Goal: Task Accomplishment & Management: Use online tool/utility

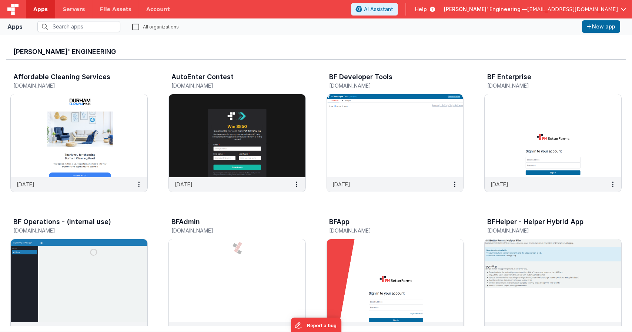
click at [352, 255] on img at bounding box center [395, 280] width 137 height 83
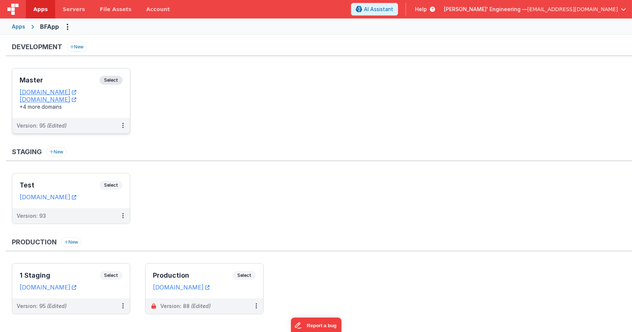
click at [121, 76] on div "Master Select" at bounding box center [71, 82] width 103 height 13
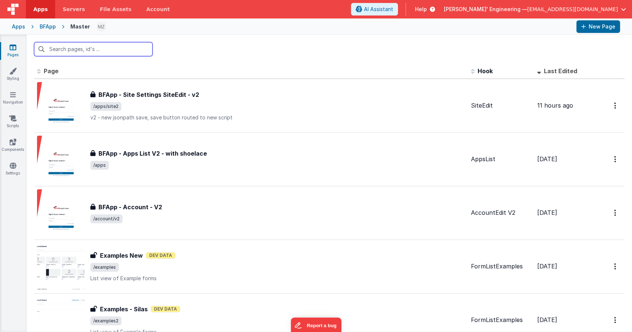
click at [112, 50] on input "text" at bounding box center [93, 49] width 118 height 14
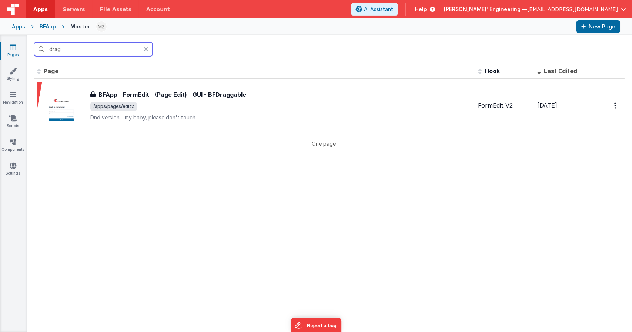
type input "drag"
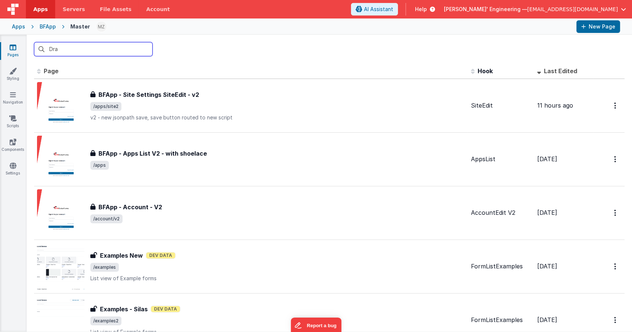
type input "Drag"
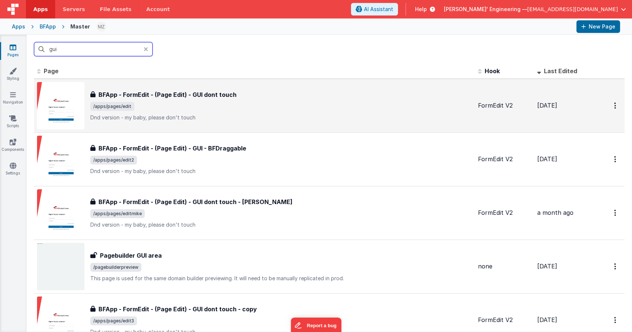
type input "gui"
click at [168, 103] on span "/apps/pages/edit" at bounding box center [281, 106] width 382 height 9
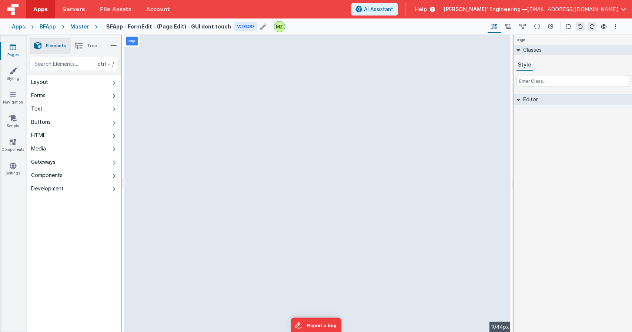
click at [201, 26] on h4 "BFApp - FormEdit - (Page Edit) - GUI dont touch" at bounding box center [168, 27] width 125 height 6
click at [212, 27] on icon at bounding box center [214, 26] width 5 height 10
click at [260, 29] on icon at bounding box center [263, 26] width 7 height 10
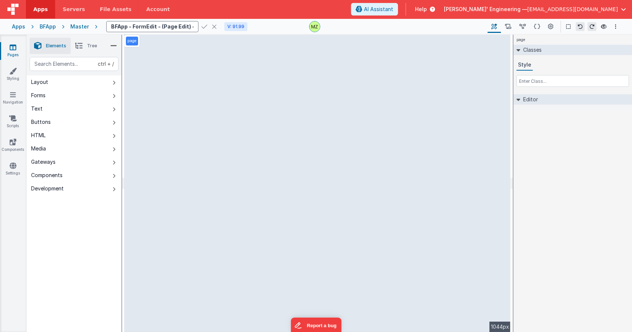
click at [212, 24] on icon at bounding box center [214, 26] width 5 height 10
click at [214, 26] on h4 "BFApp - FormEdit - (Page Edit) - GUI dont touch" at bounding box center [168, 27] width 125 height 6
click at [224, 26] on div "V: 91.99" at bounding box center [235, 26] width 23 height 9
click at [212, 26] on icon at bounding box center [214, 26] width 5 height 10
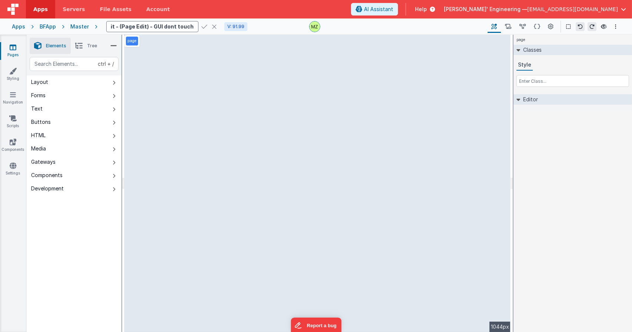
scroll to position [0, 0]
click at [202, 27] on h4 "BFApp - FormEdit - (Page Edit) - GUI dont touch" at bounding box center [168, 27] width 125 height 6
click at [212, 27] on icon at bounding box center [214, 26] width 5 height 10
click at [206, 25] on h4 "BFApp - FormEdit - (Page Edit) - GUI dont touch" at bounding box center [168, 27] width 125 height 6
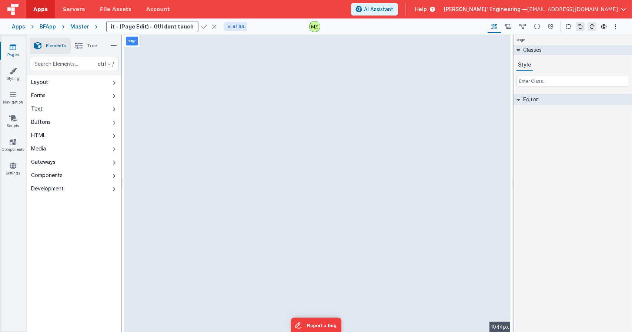
click at [212, 25] on icon at bounding box center [214, 26] width 5 height 10
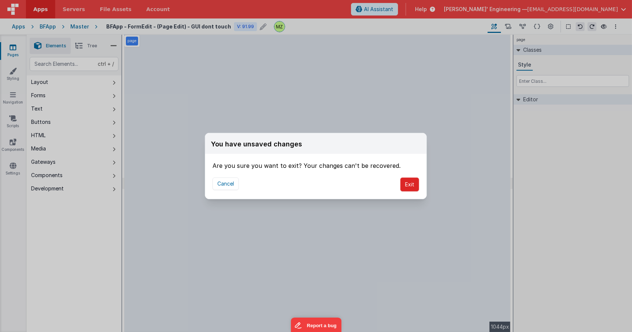
click at [412, 184] on button "Exit" at bounding box center [409, 185] width 19 height 14
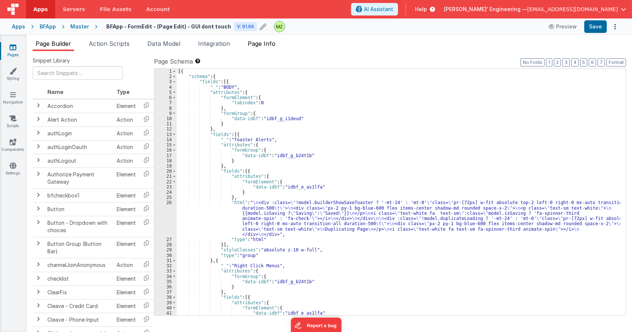
click at [264, 46] on span "Page Info" at bounding box center [262, 43] width 28 height 7
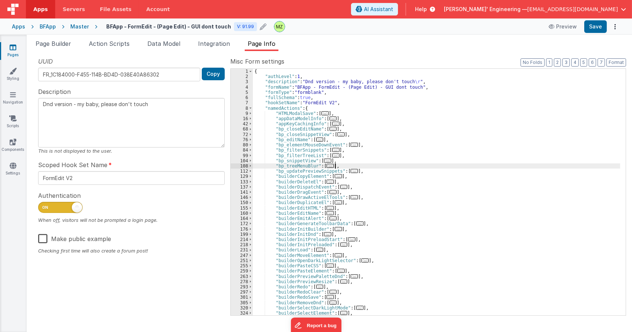
click at [361, 167] on div "{ "authLevel" : 1 , "description" : "Dnd version - my baby, please don't touch …" at bounding box center [436, 197] width 367 height 257
type input "gu"
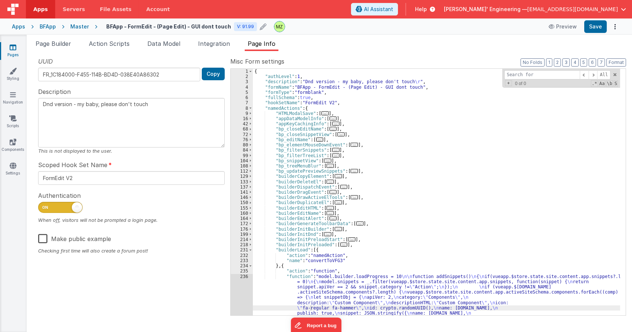
click at [378, 221] on div "{ "authLevel" : 1 , "description" : "Dnd version - my baby, please don't touch …" at bounding box center [436, 224] width 367 height 310
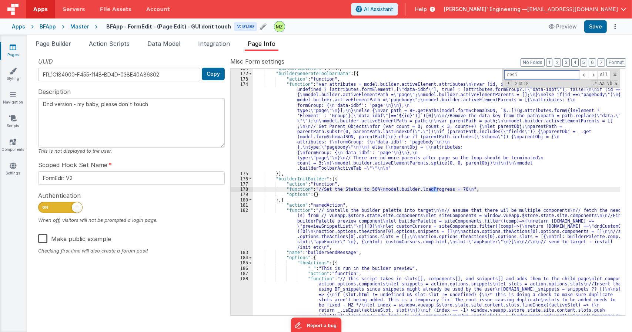
scroll to position [429, 0]
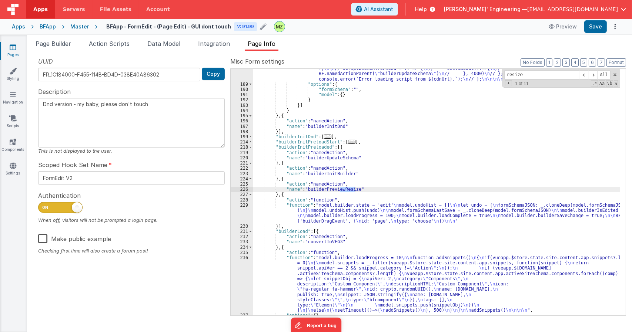
click at [332, 188] on div ""function" : "// This script takes in slots[], components[], and snippets[] and…" at bounding box center [436, 165] width 367 height 336
type input "builderPreviewResize"
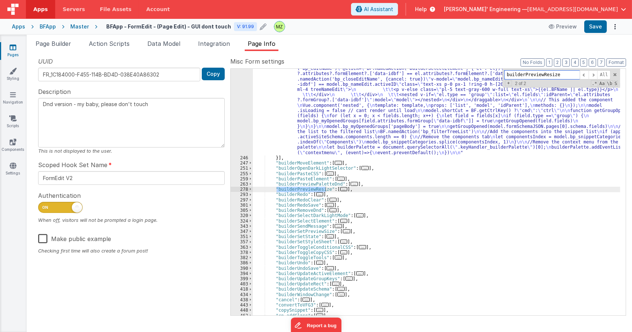
scroll to position [819, 0]
click at [340, 190] on span "..." at bounding box center [343, 189] width 7 height 4
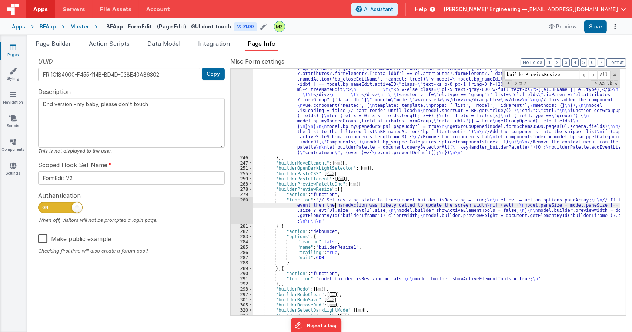
click at [335, 208] on div ""function" : "var template = ` \n <div v-if= \" 1 \" > \n <draggable @end= \" s…" at bounding box center [436, 187] width 367 height 442
click at [244, 202] on div "280" at bounding box center [242, 211] width 22 height 26
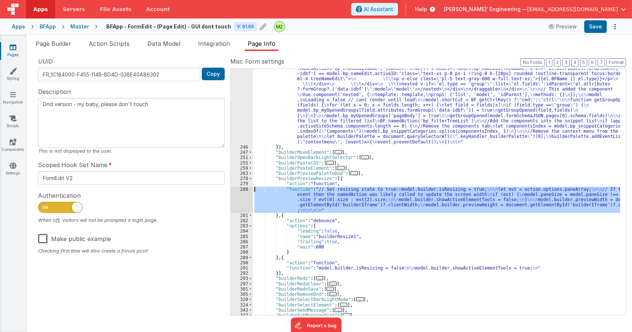
scroll to position [830, 0]
click at [63, 47] on span "Page Builder" at bounding box center [54, 43] width 36 height 7
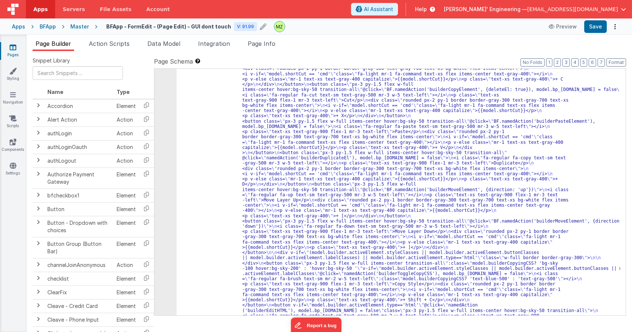
scroll to position [290, 0]
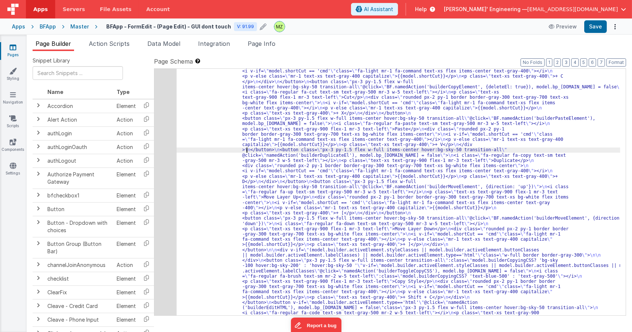
click at [164, 152] on div "44" at bounding box center [165, 205] width 22 height 337
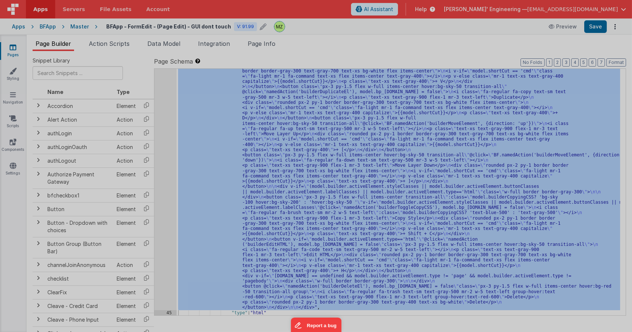
scroll to position [353, 0]
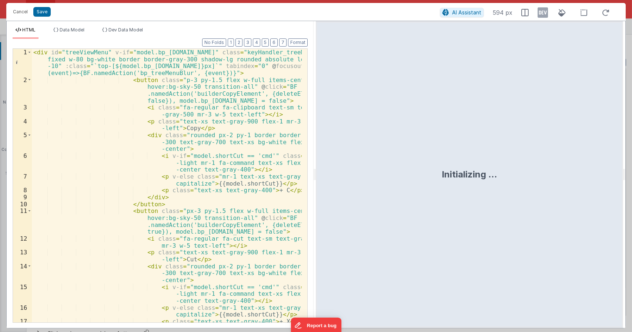
click at [163, 153] on div "< div id = "treeViewMenu" v-if = "model.bp_[DOMAIN_NAME]" class = "keyHandler_t…" at bounding box center [167, 203] width 270 height 308
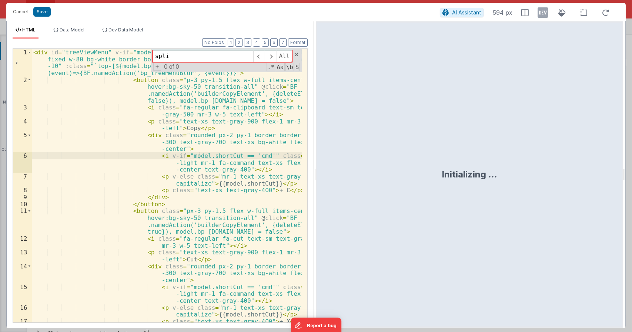
type input "split"
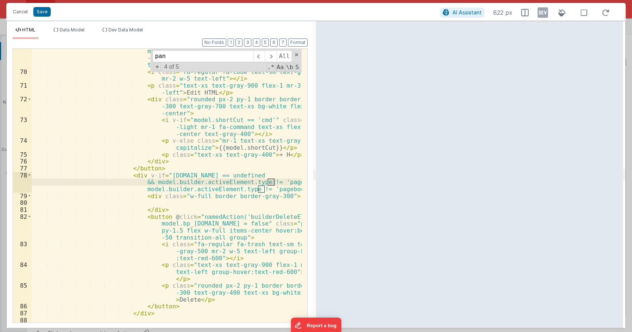
scroll to position [1058, 0]
type input "pane"
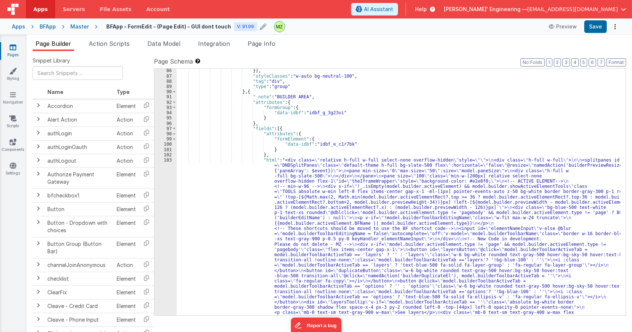
scroll to position [822, 0]
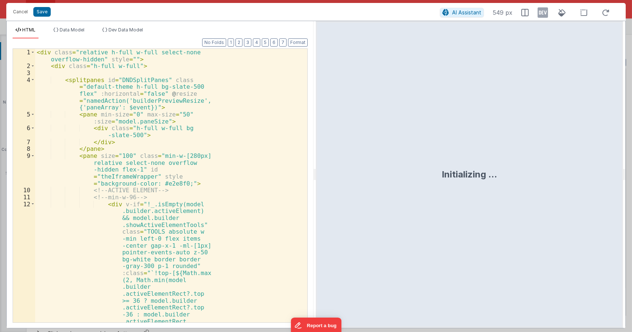
scroll to position [1490, 0]
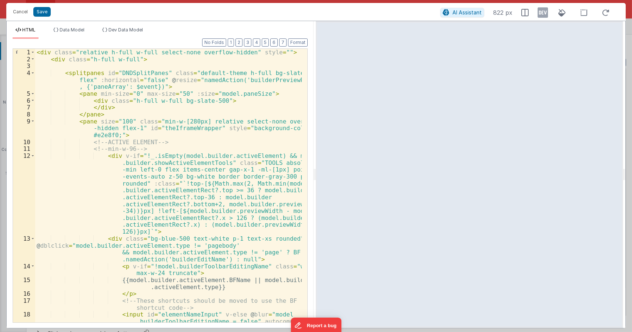
click at [237, 81] on div "< div class = "relative h-full w-full select-none overflow-hidden" style = "" >…" at bounding box center [168, 206] width 267 height 315
click at [23, 10] on button "Cancel" at bounding box center [20, 12] width 22 height 10
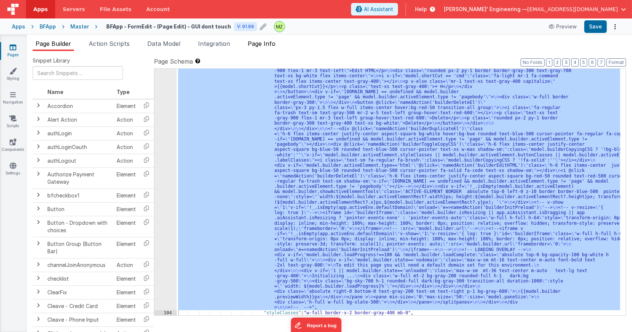
click at [274, 50] on li "Page Info" at bounding box center [262, 45] width 34 height 12
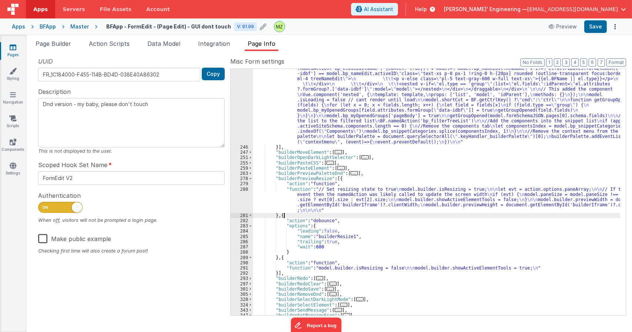
click at [379, 215] on div ""function" : "var template = ` \n <div v-if= \" 1 \" > \n <draggable @end= \" s…" at bounding box center [436, 176] width 367 height 442
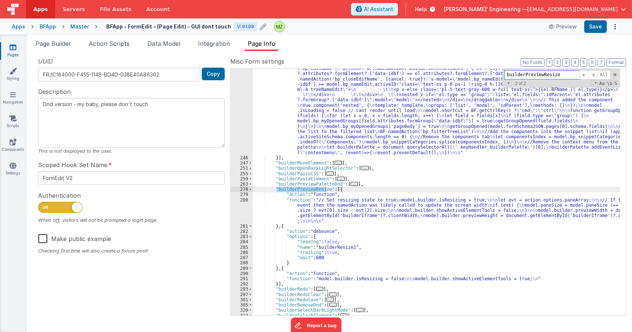
scroll to position [819, 0]
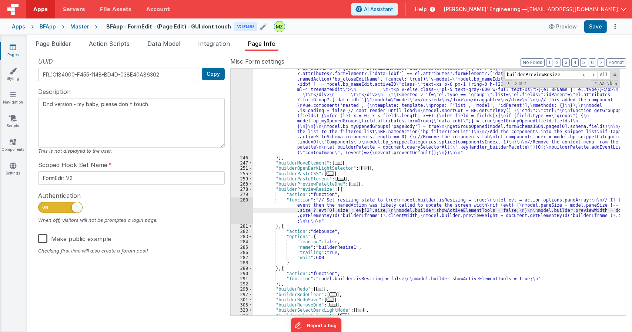
click at [361, 212] on div ""function" : "var template = ` \n <div v-if= \" 1 \" > \n <draggable @end= \" s…" at bounding box center [436, 187] width 367 height 442
click at [241, 200] on div "280" at bounding box center [242, 211] width 22 height 26
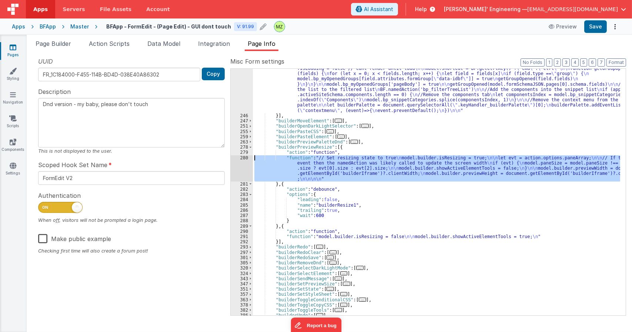
scroll to position [861, 0]
click at [326, 171] on div ""function" : "var template = ` \n <div v-if= \" 1 \" > \n <draggable @end= \" s…" at bounding box center [436, 192] width 367 height 247
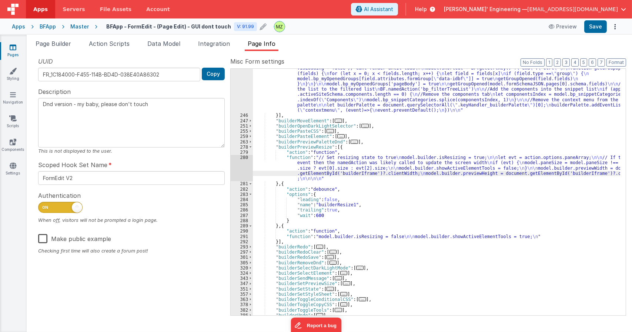
click at [244, 160] on div "280" at bounding box center [242, 168] width 22 height 26
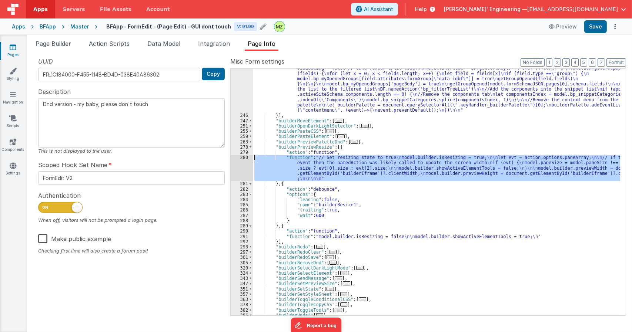
click at [351, 144] on span "..." at bounding box center [354, 142] width 7 height 4
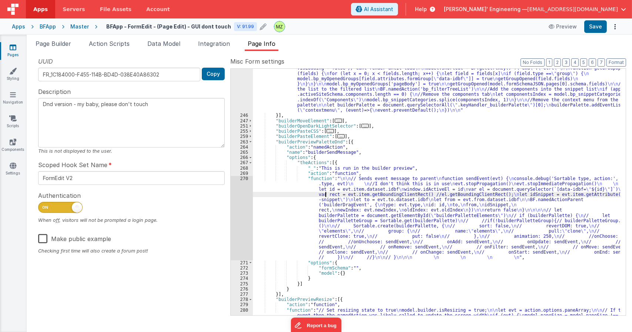
click at [326, 192] on div ""function" : "var template = ` \n <div v-if= \" 1 \" > \n <draggable @end= \" s…" at bounding box center [436, 154] width 367 height 463
click at [251, 143] on span at bounding box center [250, 142] width 4 height 5
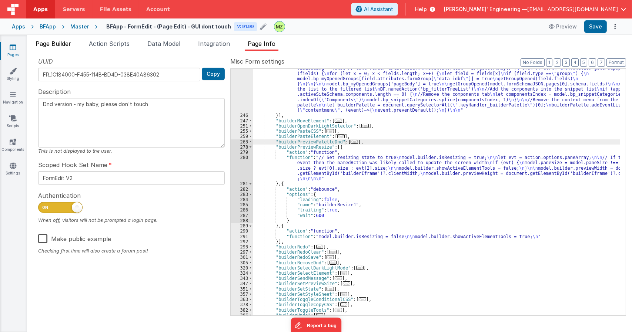
click at [41, 43] on span "Page Builder" at bounding box center [54, 43] width 36 height 7
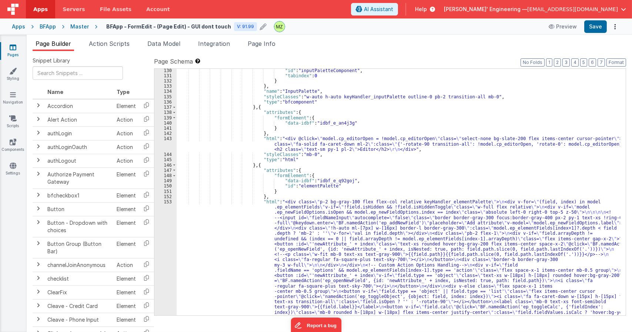
scroll to position [1870, 0]
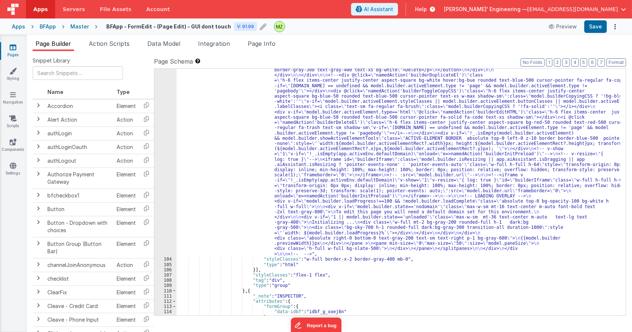
scroll to position [1537, 0]
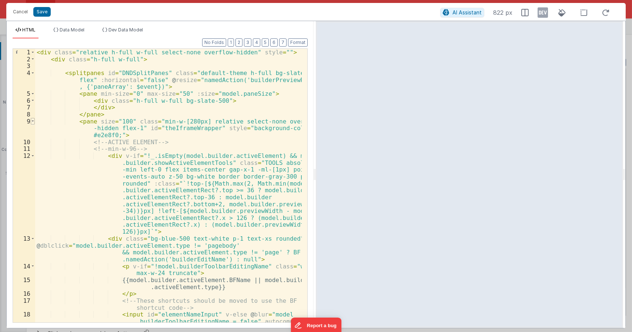
click at [31, 121] on span at bounding box center [33, 121] width 4 height 7
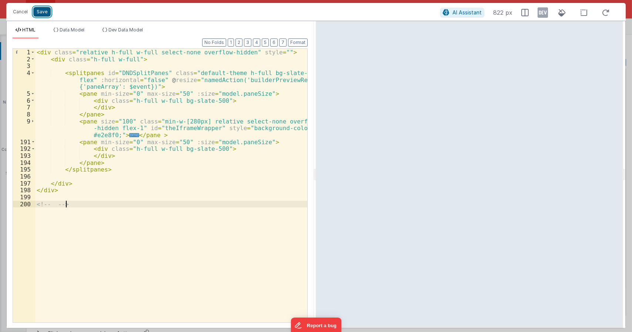
click at [42, 13] on button "Save" at bounding box center [41, 12] width 17 height 10
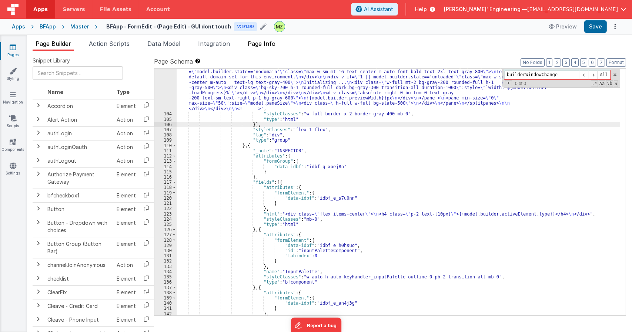
type input "builderWindowChange"
click at [272, 48] on li "Page Info" at bounding box center [262, 45] width 34 height 12
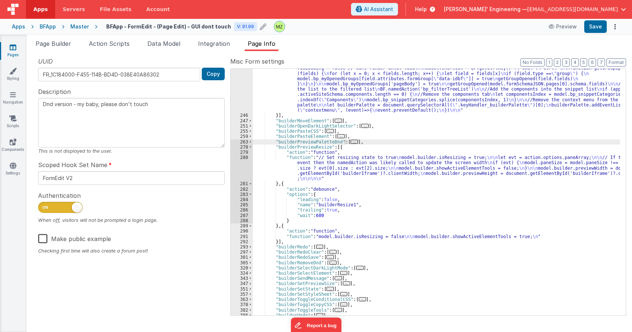
click at [346, 123] on div ""function" : "var template = ` \n <div v-if= \" 1 \" > \n <draggable @end= \" s…" at bounding box center [436, 144] width 367 height 442
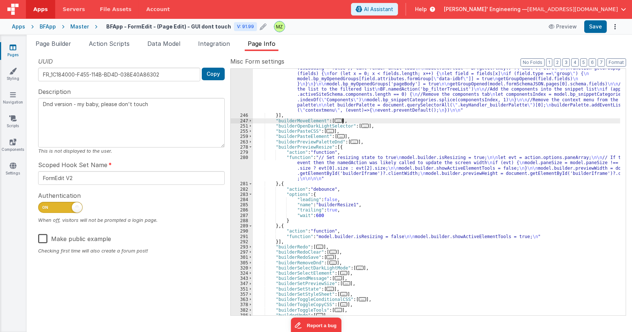
paste input "WindowChang"
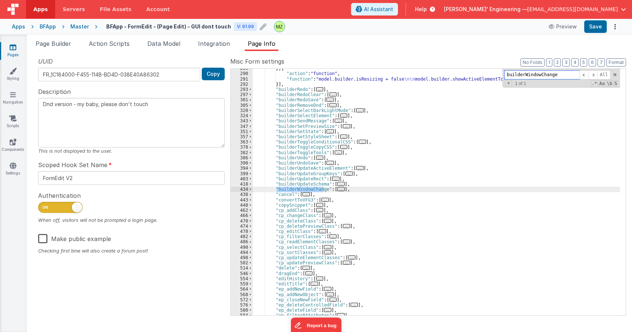
type input "builderWindowChange"
click at [337, 191] on span "..." at bounding box center [340, 189] width 7 height 4
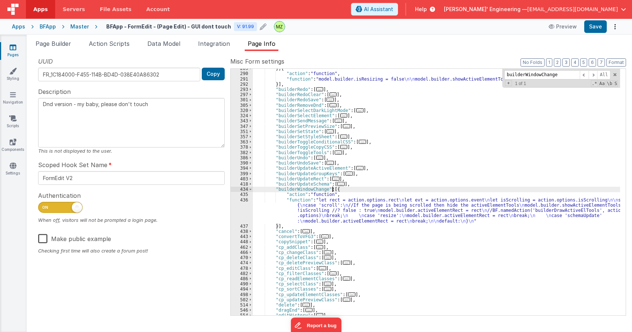
click at [321, 210] on div "} , { "action" : "function" , "function" : "model.builder.isResizing = false \n…" at bounding box center [436, 194] width 367 height 257
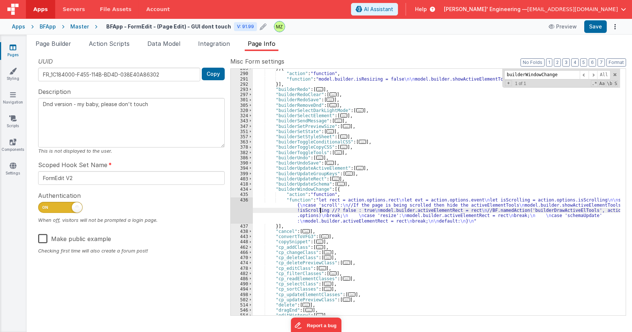
click at [243, 202] on div "436" at bounding box center [242, 211] width 22 height 26
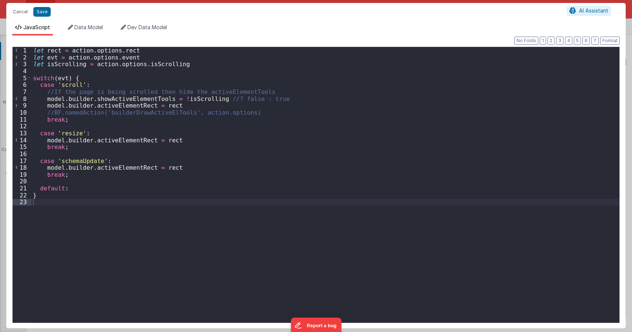
click at [90, 136] on div "let rect = action . options . rect let evt = action . options . event let isScr…" at bounding box center [325, 192] width 588 height 290
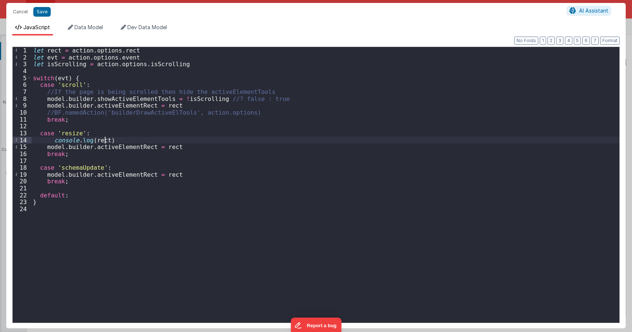
type textarea "Dnd version - my baby, please don't touch"
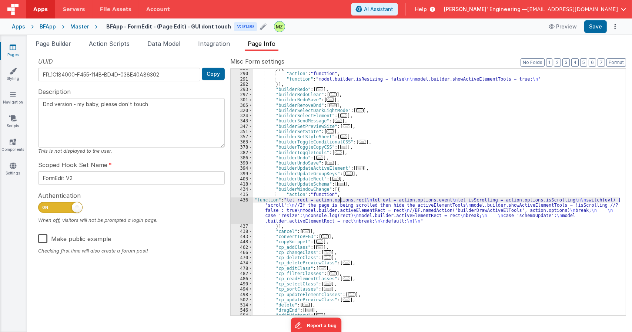
click at [339, 201] on div "} , { "action" : "function" , "function" : "model.builder.isResizing = false \n…" at bounding box center [436, 194] width 367 height 257
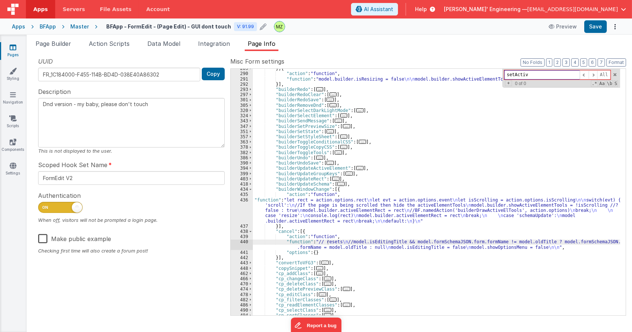
type input "setActive"
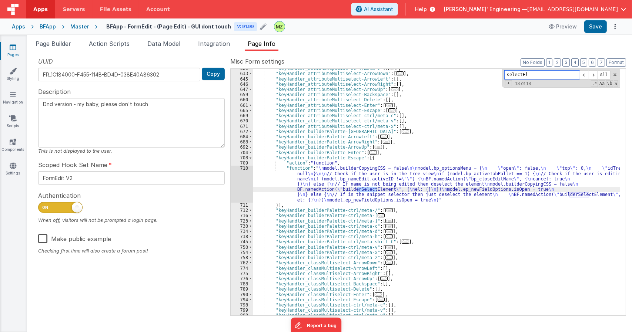
scroll to position [1498, 0]
click at [372, 188] on div ""keyHandler_actionStepsList-ctrl/meta-v" : [ ... ] , "keyHandler_attributeMulti…" at bounding box center [436, 194] width 367 height 257
type input "builderSelectElement"
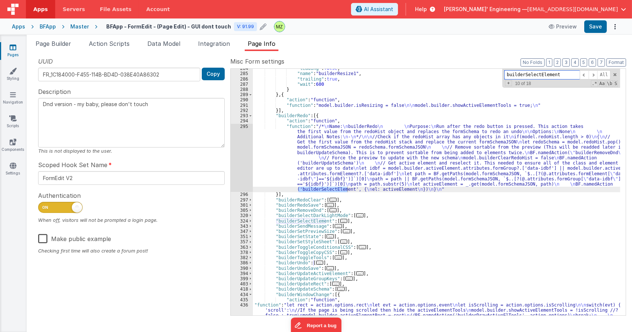
scroll to position [1688, 0]
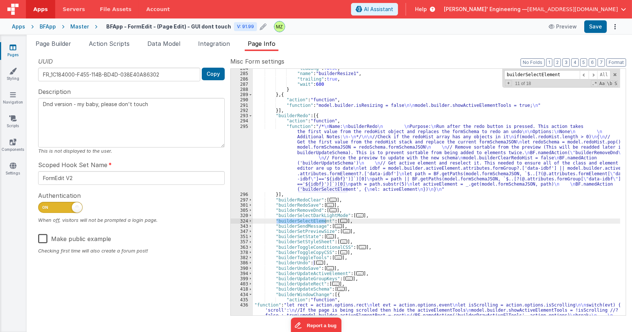
click at [340, 221] on span "..." at bounding box center [343, 221] width 7 height 4
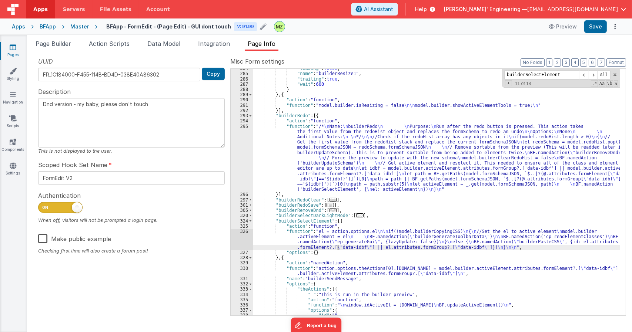
click at [338, 245] on div ""leading" : false , "name" : "builderResize1" , "trailing" : true , "wait" : 60…" at bounding box center [436, 194] width 367 height 257
click at [245, 234] on div "326" at bounding box center [242, 239] width 22 height 21
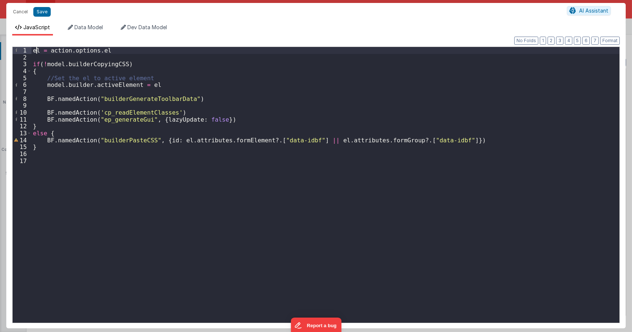
click at [35, 51] on div "el = action . options . el if ( ! model . builderCopyingCSS ) { //Set the el to…" at bounding box center [325, 192] width 588 height 290
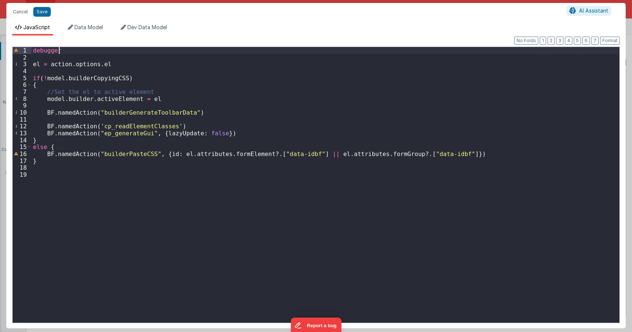
type textarea "Dnd version - my baby, please don't touch"
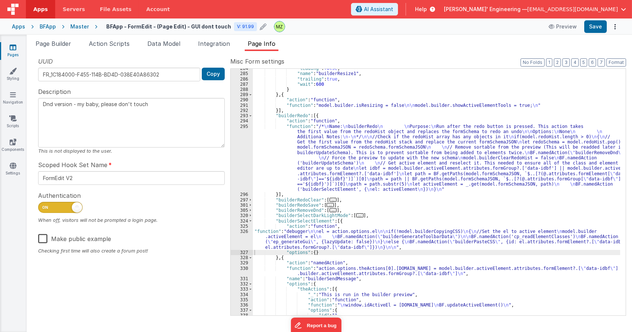
click at [289, 154] on div ""leading" : false , "name" : "builderResize1" , "trailing" : true , "wait" : 60…" at bounding box center [436, 194] width 367 height 257
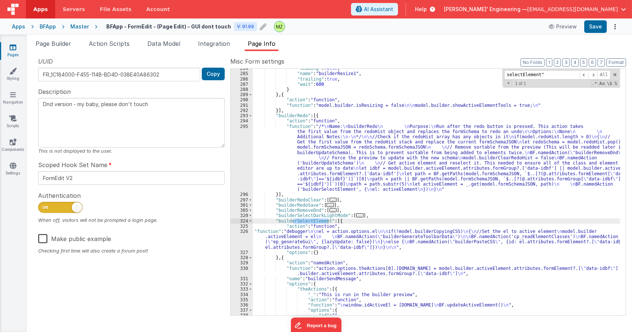
click at [287, 222] on div ""leading" : false , "name" : "builderResize1" , "trailing" : true , "wait" : 60…" at bounding box center [436, 194] width 367 height 257
type input "builderSelectElement"
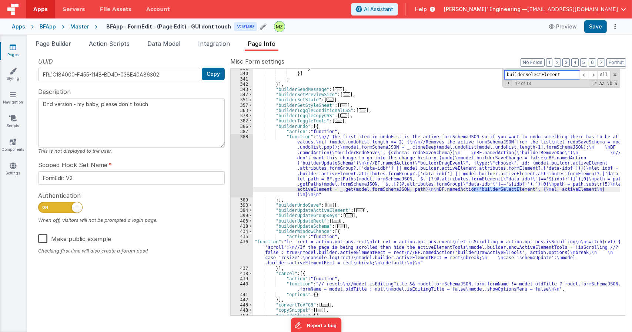
scroll to position [2461, 0]
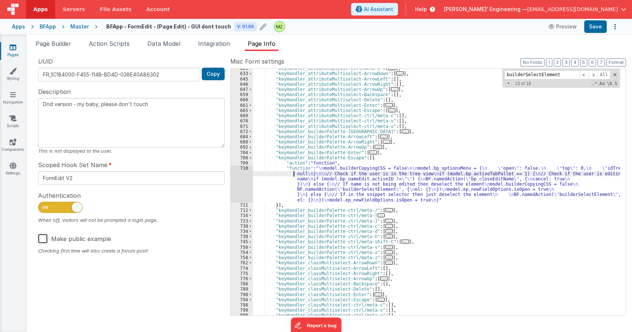
click at [294, 175] on div ""keyHandler_actionStepsList-ctrl/meta-v" : [ ... ] , "keyHandler_attributeMulti…" at bounding box center [436, 194] width 367 height 257
click at [244, 170] on div "710" at bounding box center [242, 184] width 22 height 37
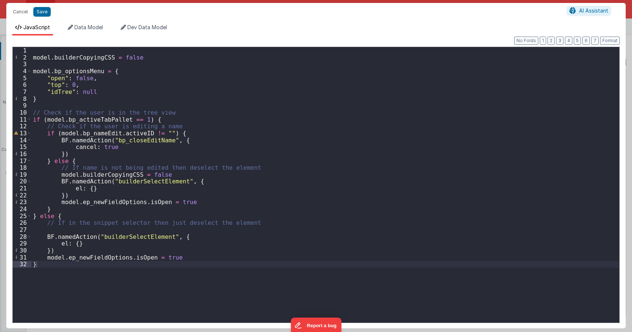
click at [221, 86] on div "model . builderCopyingCSS = false model . bp_optionsMenu = { "open" : false , "…" at bounding box center [325, 192] width 588 height 290
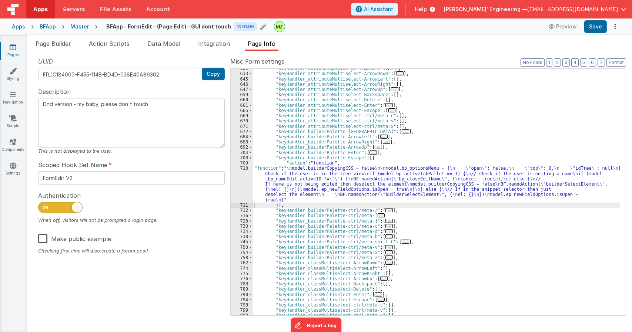
click at [325, 194] on div ""keyHandler_actionStepsList-ctrl/meta-v" : [ ... ] , "keyHandler_attributeMulti…" at bounding box center [436, 194] width 367 height 257
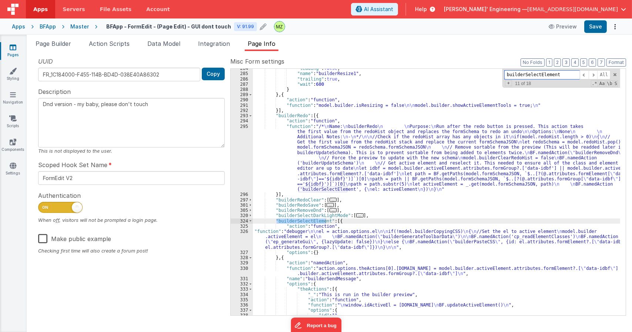
scroll to position [1940, 0]
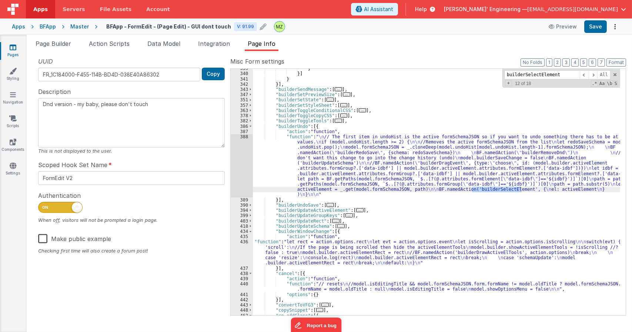
click at [354, 173] on div "} }] } }] , "builderSendMessage" : [ ... ] , "builderSetPreviewSize" : [ ... ] …" at bounding box center [436, 194] width 367 height 257
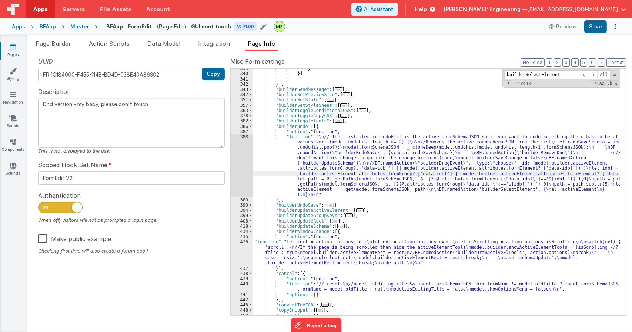
click at [243, 139] on div "388" at bounding box center [242, 165] width 22 height 63
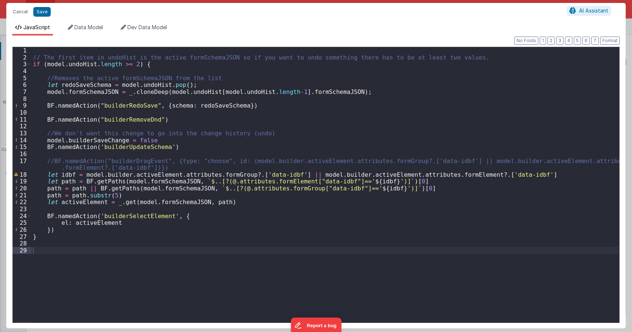
type textarea "Dnd version - my baby, please don't touch"
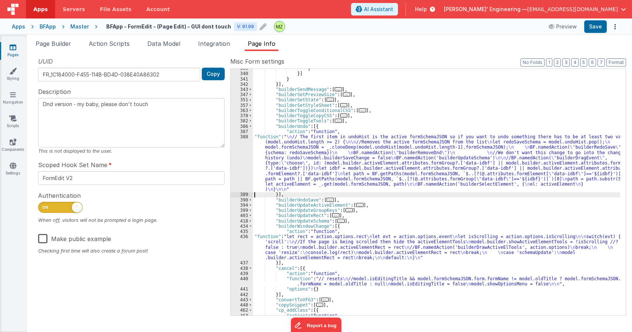
click at [351, 224] on div "} }] } }] , "builderSendMessage" : [ ... ] , "builderSetPreviewSize" : [ ... ] …" at bounding box center [436, 194] width 367 height 257
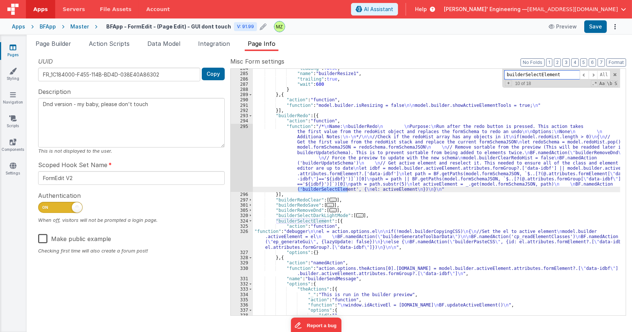
scroll to position [1688, 0]
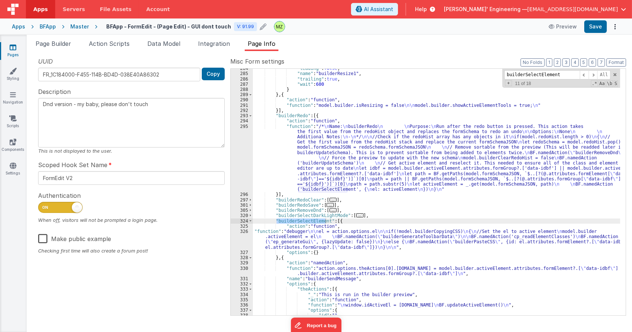
click at [311, 252] on div ""leading" : false , "name" : "builderResize1" , "trailing" : true , "wait" : 60…" at bounding box center [436, 194] width 367 height 257
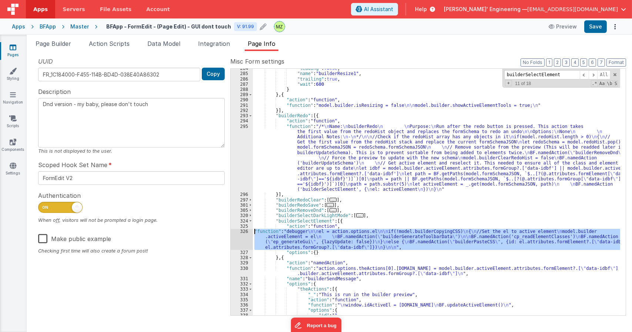
click at [243, 232] on div "326" at bounding box center [242, 239] width 22 height 21
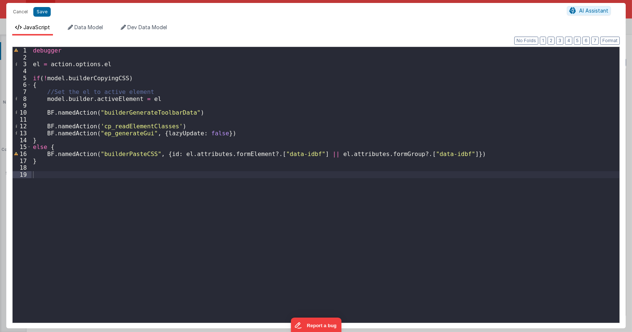
click at [33, 66] on div "debugger el = action . options . el if ( ! model . builderCopyingCSS ) { //Set …" at bounding box center [325, 192] width 588 height 290
type textarea "Dnd version - my baby, please don't touch"
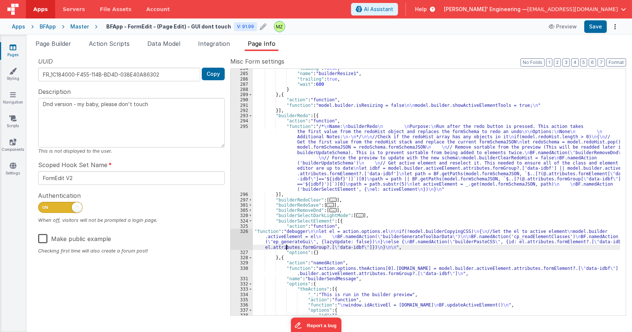
click at [287, 245] on div ""leading" : false , "name" : "builderResize1" , "trailing" : true , "wait" : 60…" at bounding box center [436, 194] width 367 height 257
click at [242, 231] on div "326" at bounding box center [242, 239] width 22 height 21
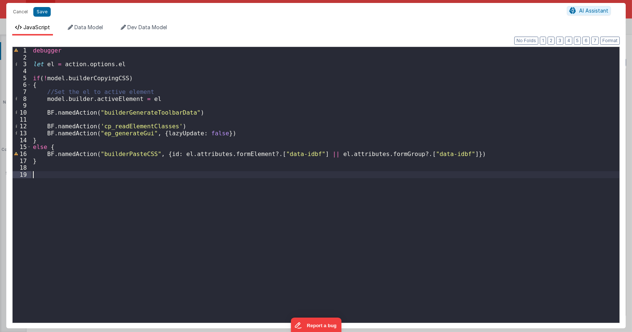
click at [207, 174] on div "debugger let el = action . options . el if ( ! model . builderCopyingCSS ) { //…" at bounding box center [325, 192] width 588 height 290
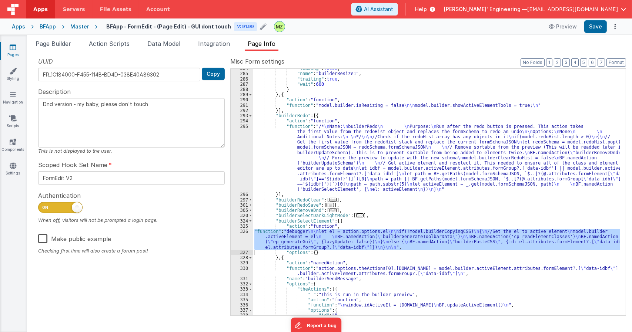
click at [406, 171] on div ""leading" : false , "name" : "builderResize1" , "trailing" : true , "wait" : 60…" at bounding box center [436, 194] width 367 height 257
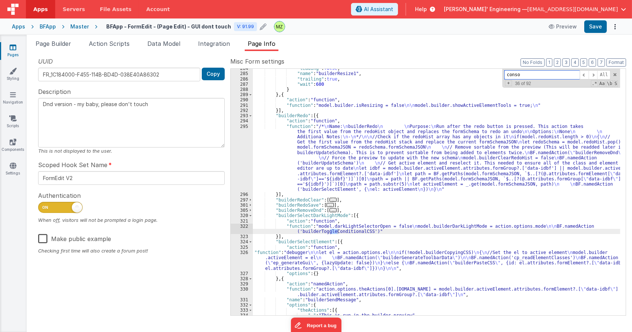
scroll to position [2103, 0]
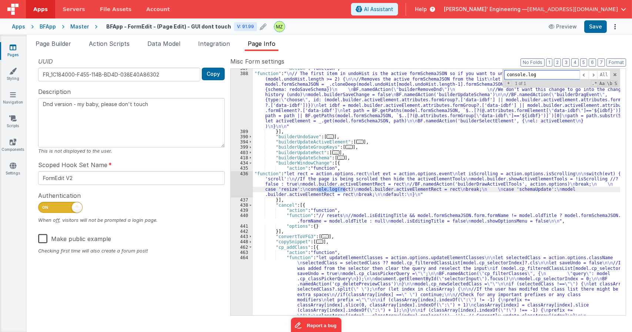
type input "console.log"
click at [257, 183] on div ""action" : "function" , "function" : " \n // The first item in undoHist is the …" at bounding box center [436, 247] width 367 height 363
click at [244, 174] on div "436" at bounding box center [242, 184] width 22 height 26
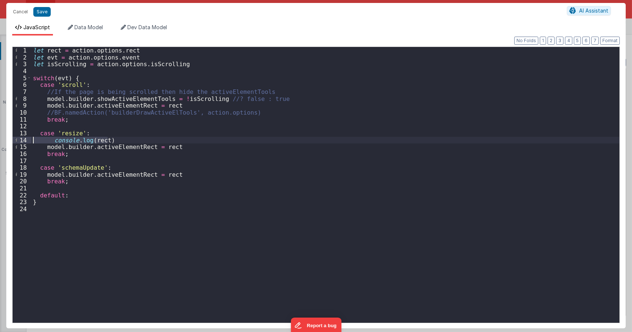
drag, startPoint x: 113, startPoint y: 141, endPoint x: 11, endPoint y: 138, distance: 102.6
click at [11, 138] on div "Format 7 6 5 4 3 2 1 No Folds 1 2 3 4 5 6 7 8 9 10 11 12 13 14 15 16 17 18 19 2…" at bounding box center [315, 182] width 619 height 293
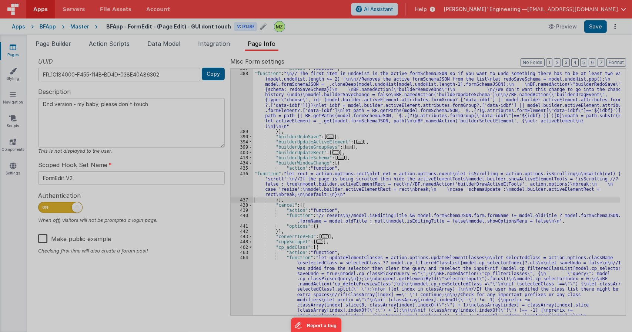
type textarea "Dnd version - my baby, please don't touch"
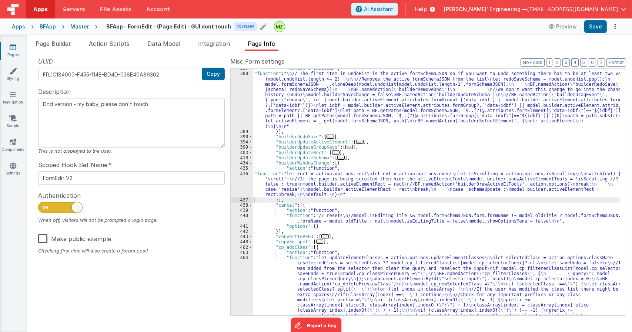
click at [271, 185] on div ""action" : "function" , "function" : " \n // The first item in undoHist is the …" at bounding box center [436, 247] width 367 height 363
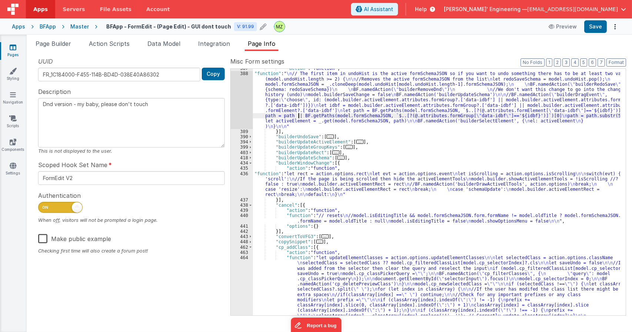
click at [299, 118] on div ""action" : "function" , "function" : " \n // The first item in undoHist is the …" at bounding box center [436, 247] width 367 height 363
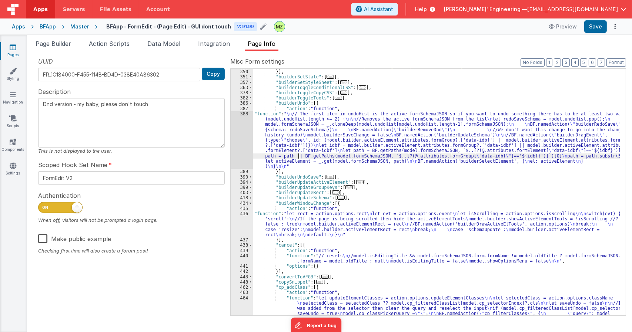
scroll to position [2062, 0]
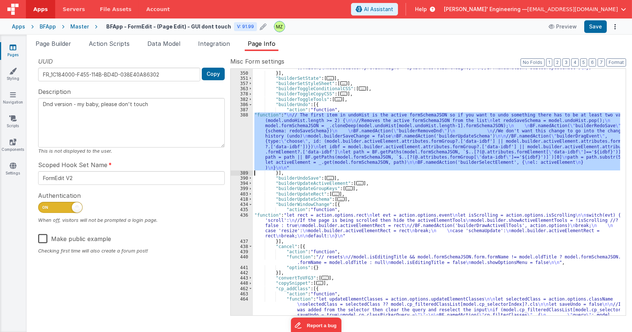
click at [246, 124] on div "388" at bounding box center [242, 142] width 22 height 58
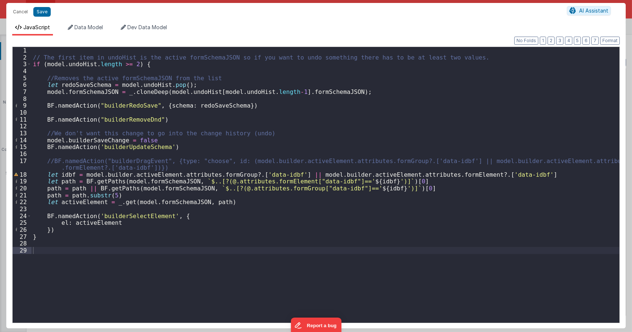
click at [191, 167] on div "// The first item in undoHist is the active formSchemaJSON so if you want to un…" at bounding box center [325, 192] width 588 height 290
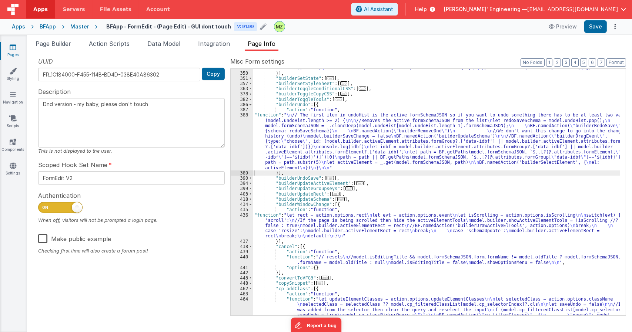
click at [243, 116] on div "388" at bounding box center [242, 142] width 22 height 58
click at [245, 116] on div "388" at bounding box center [242, 142] width 22 height 58
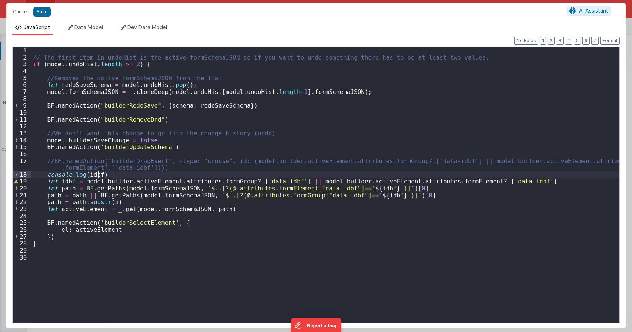
click at [99, 175] on div "// The first item in undoHist is the active formSchemaJSON so if you want to un…" at bounding box center [325, 192] width 588 height 290
drag, startPoint x: 104, startPoint y: 175, endPoint x: 34, endPoint y: 173, distance: 69.3
click at [34, 173] on div "// The first item in undoHist is the active formSchemaJSON so if you want to un…" at bounding box center [325, 192] width 588 height 290
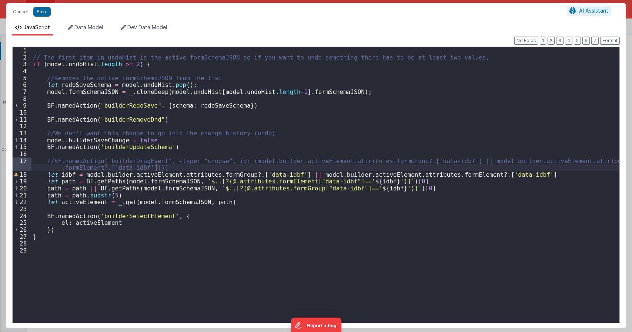
click at [119, 219] on div "// The first item in undoHist is the active formSchemaJSON so if you want to un…" at bounding box center [325, 192] width 588 height 290
type textarea "Dnd version - my baby, please don't touch"
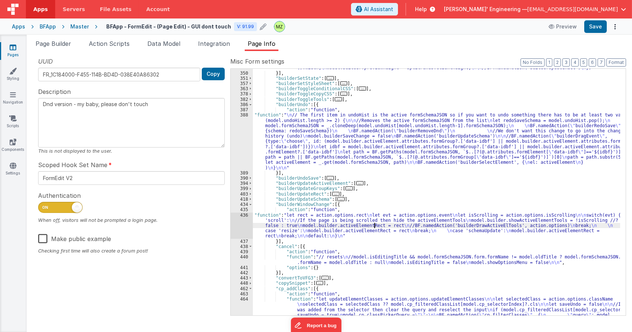
click at [374, 223] on div ""function" : " \n let splitPanes = document.getElementById( \" DNDSplitPanes \"…" at bounding box center [436, 215] width 367 height 426
paste input "builderSelectElement"
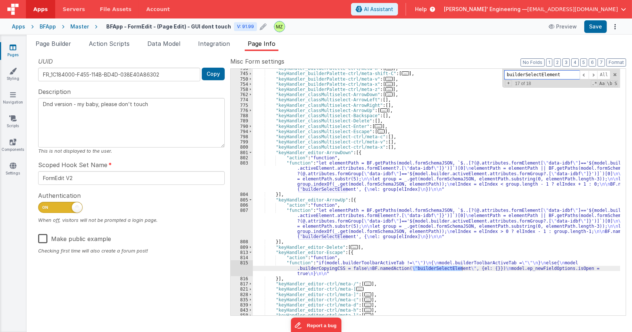
scroll to position [3022, 0]
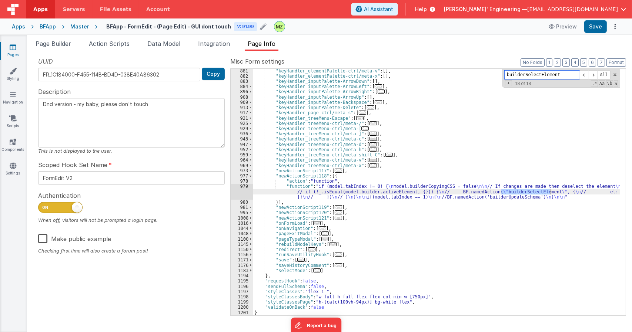
type input "builderSelectElement"
click at [242, 188] on div "979" at bounding box center [242, 192] width 22 height 16
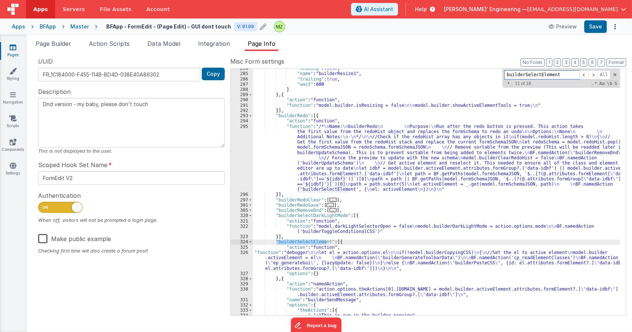
scroll to position [2035, 0]
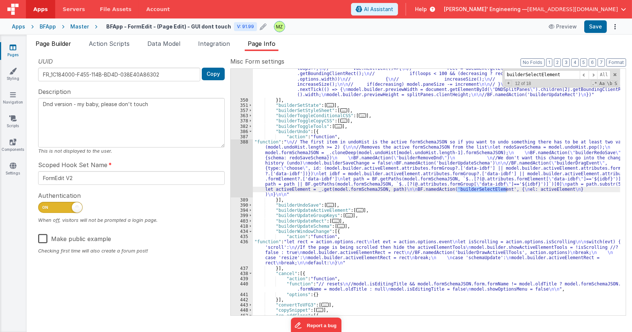
click at [67, 51] on li "Page Builder" at bounding box center [53, 45] width 41 height 12
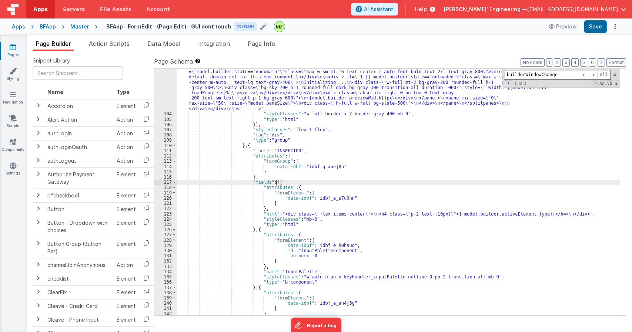
paste input "SelectElement"
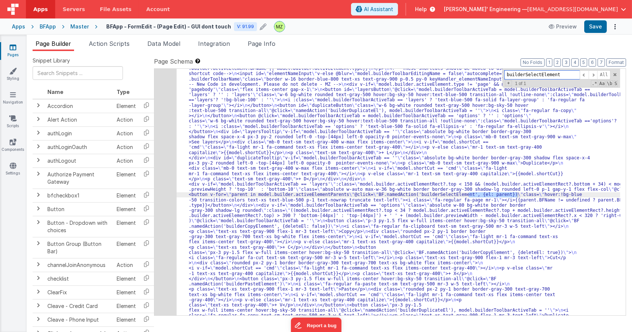
type input "builderSelectElement"
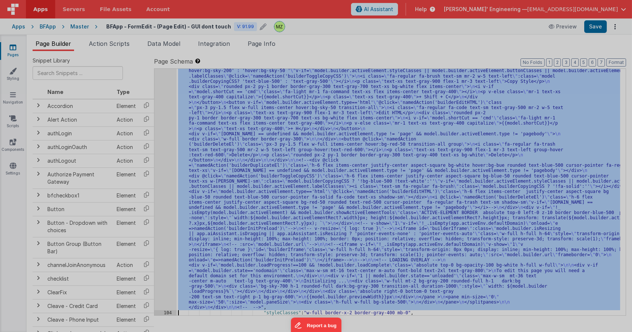
scroll to position [1337, 0]
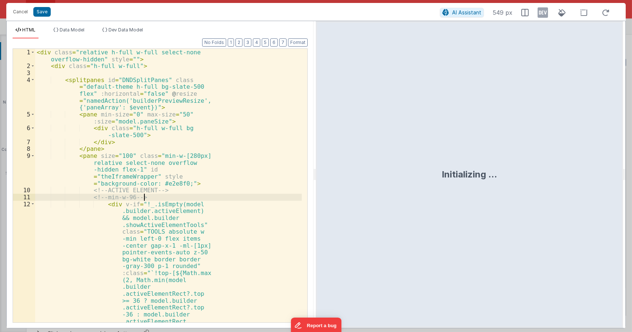
click at [161, 198] on div "< div class = "relative h-full w-full select-none overflow-hidden" style = "" >…" at bounding box center [168, 293] width 267 height 488
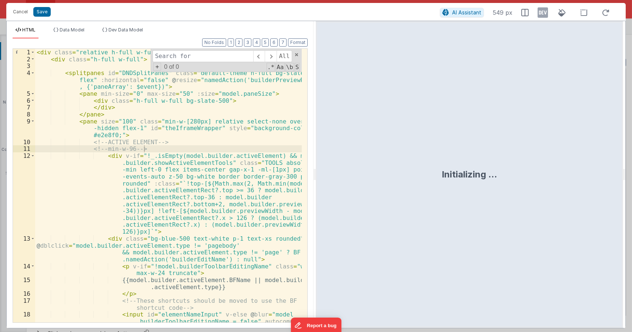
type input "builderSelectElement"
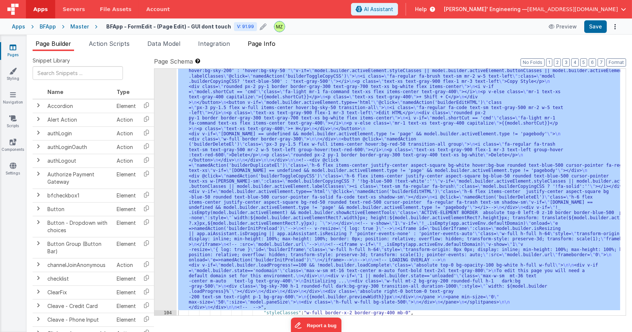
click at [262, 47] on span "Page Info" at bounding box center [262, 43] width 28 height 7
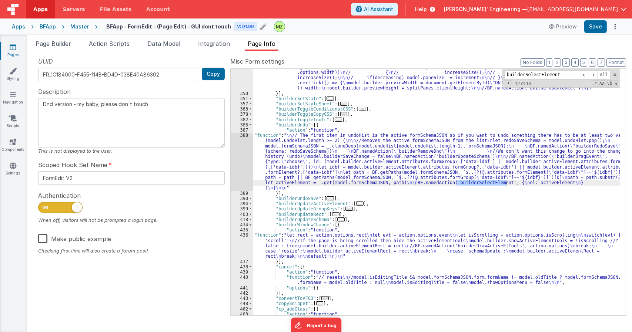
scroll to position [2041, 0]
click at [376, 177] on div ""function" : " \n let splitPanes = document.getElementById( \" DNDSplitPanes \"…" at bounding box center [436, 183] width 367 height 321
paste input """
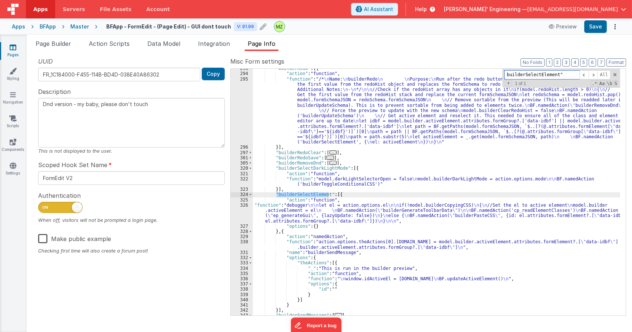
type input "builderSelectElement""
click at [243, 212] on div "326" at bounding box center [242, 213] width 22 height 21
click at [248, 214] on div "326" at bounding box center [242, 213] width 22 height 21
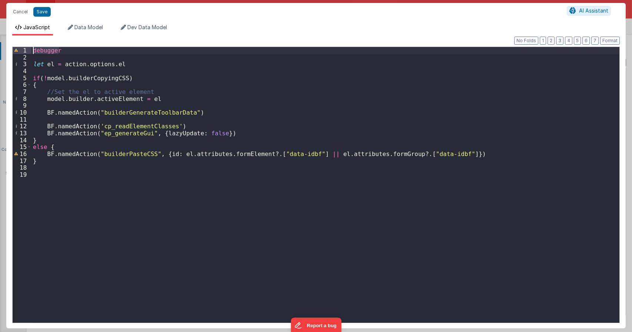
drag, startPoint x: 71, startPoint y: 49, endPoint x: 0, endPoint y: 50, distance: 71.4
click at [0, 50] on div "Cancel Save AI Assistant JavaScript Data Model Dev Data Model Format 7 6 5 4 3 …" at bounding box center [316, 166] width 632 height 332
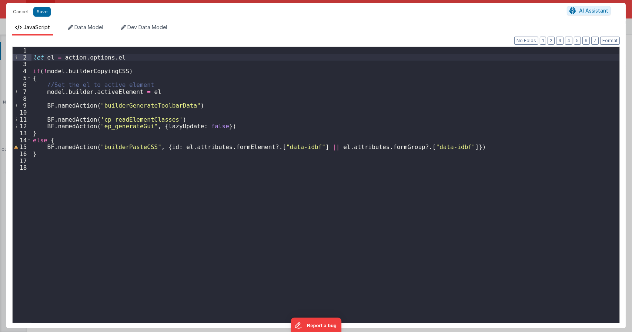
type textarea "Dnd version - my baby, please don't touch"
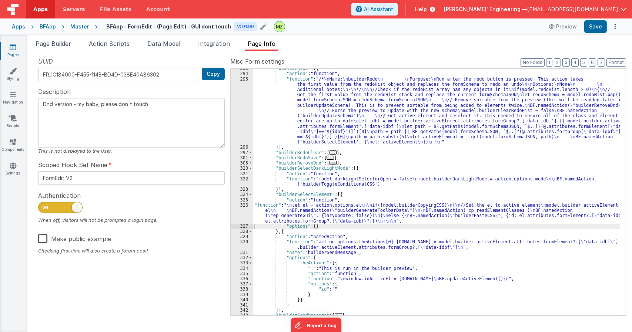
click at [327, 188] on div ""builderRedo" : [{ "action" : "function" , "function" : "/* \n Name: \n builder…" at bounding box center [436, 194] width 367 height 257
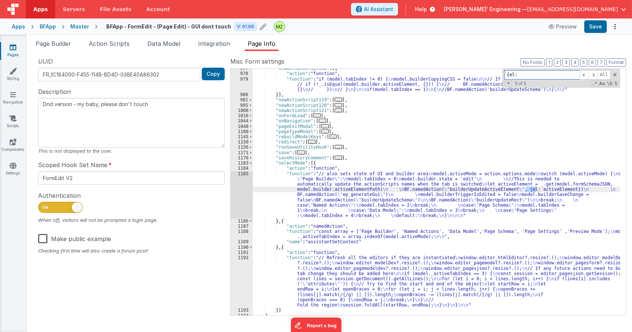
scroll to position [3130, 0]
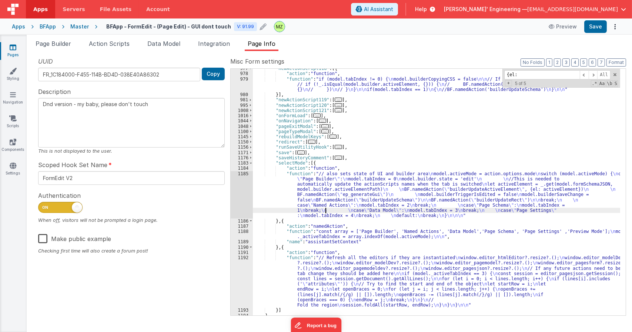
click at [326, 208] on div ""newActionScript118" : [{ "action" : "function" , "function" : "if (model.tabIn…" at bounding box center [436, 194] width 367 height 257
click at [245, 174] on div "1185" at bounding box center [242, 194] width 22 height 47
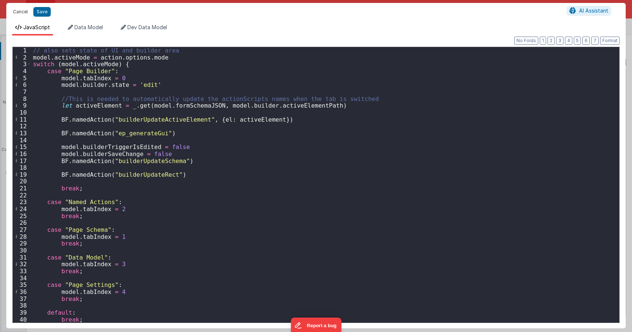
click at [25, 11] on button "Cancel" at bounding box center [20, 12] width 22 height 10
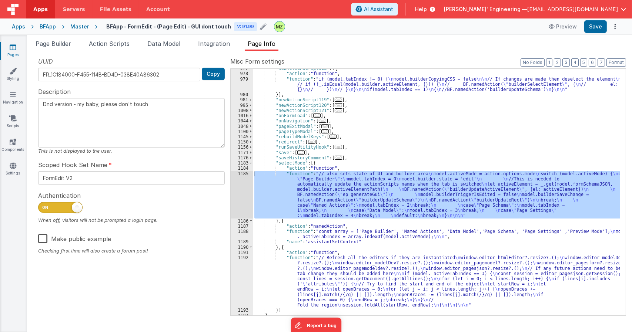
click at [325, 194] on div ""newActionScript118" : [{ "action" : "function" , "function" : "if (model.tabIn…" at bounding box center [436, 192] width 367 height 247
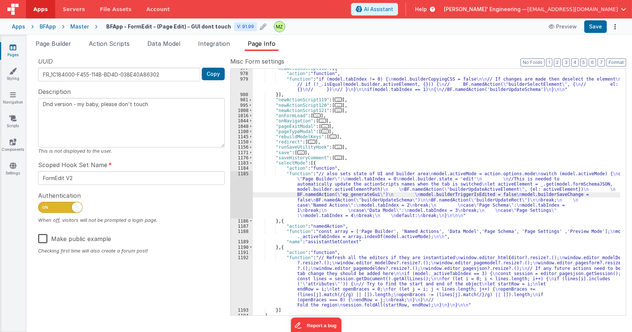
click at [344, 179] on div ""newActionScript118" : [{ "action" : "function" , "function" : "if (model.tabIn…" at bounding box center [436, 194] width 367 height 257
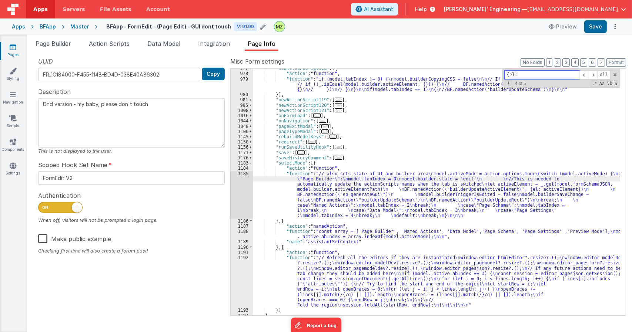
paste input "builderSelectElement"
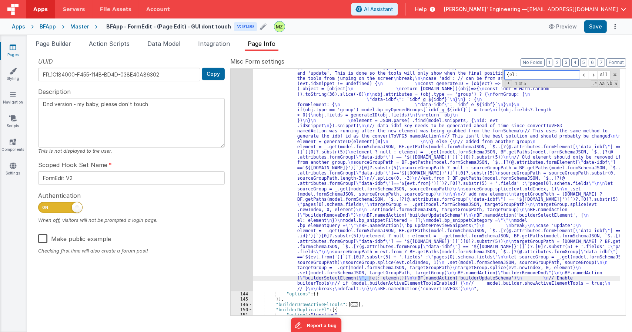
scroll to position [366, 0]
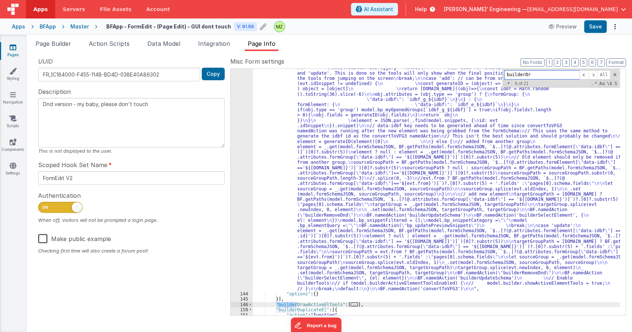
type input "builderDra"
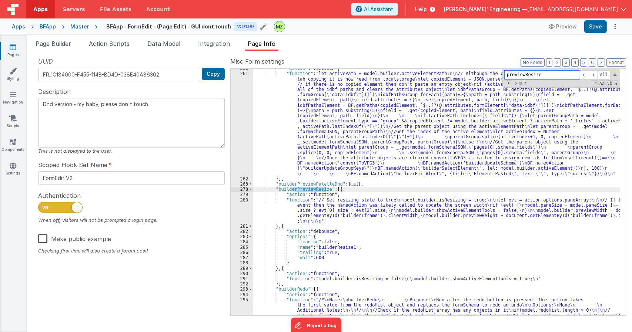
scroll to position [1530, 0]
type input "previewResize"
click at [320, 212] on div ""action" : "function" , "function" : "let activePath = model.builder.activeElem…" at bounding box center [436, 226] width 367 height 321
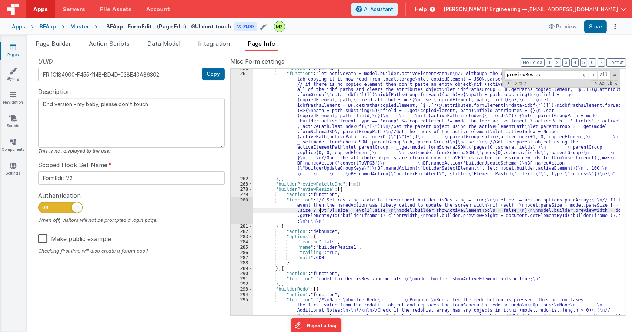
click at [243, 201] on div "280" at bounding box center [242, 211] width 22 height 26
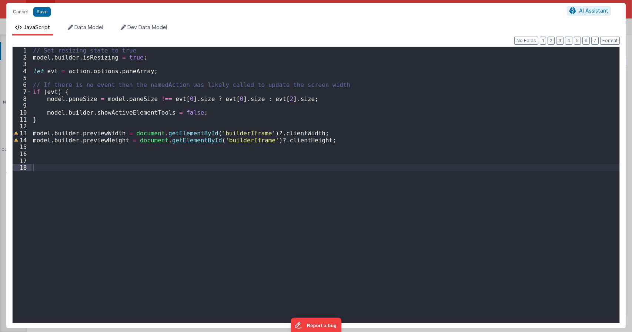
click at [209, 90] on div "// Set resizing state to true model . builder . isResizing = true ; let evt = a…" at bounding box center [325, 192] width 588 height 290
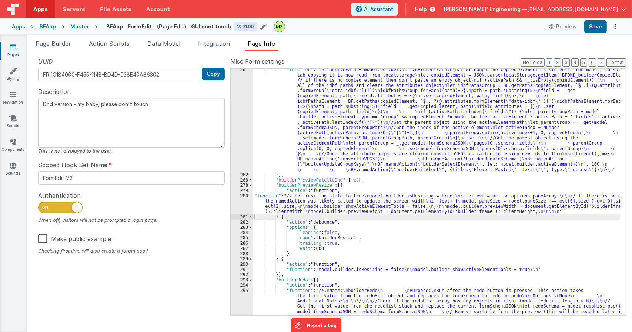
scroll to position [1534, 0]
click at [246, 268] on div "291" at bounding box center [242, 269] width 22 height 5
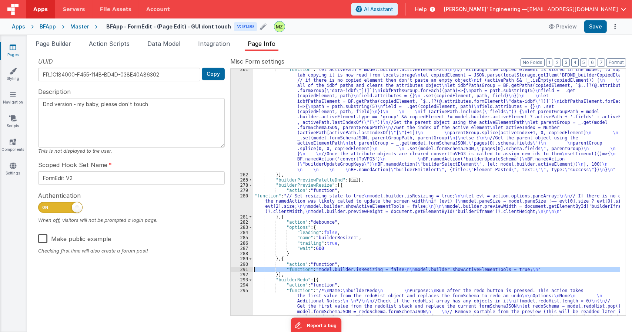
click at [244, 268] on div "291" at bounding box center [242, 269] width 22 height 5
click at [318, 250] on div ""function" : "let activePath = model.builder.activeElementPath \n\n // Although…" at bounding box center [436, 277] width 367 height 421
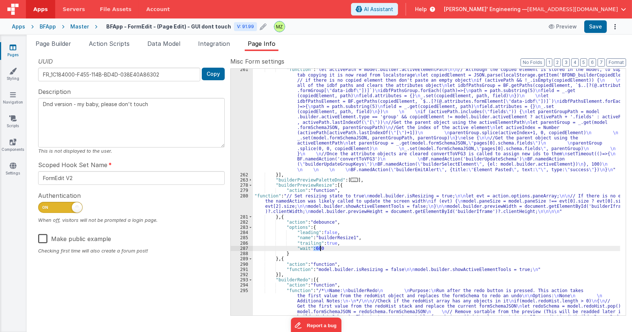
click at [318, 250] on div ""function" : "let activePath = model.builder.activeElementPath \n\n // Although…" at bounding box center [436, 277] width 367 height 421
type textarea "Dnd version - my baby, please don't touch"
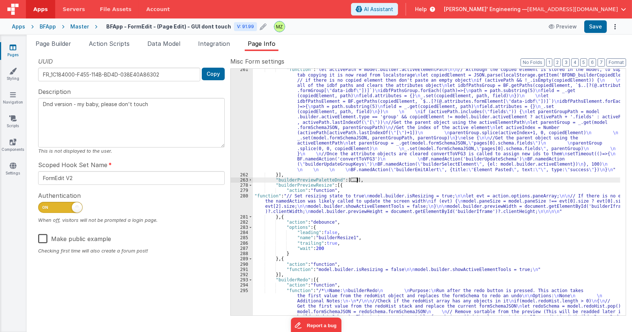
click at [410, 178] on div ""function" : "let activePath = model.builder.activeElementPath \n\n // Although…" at bounding box center [436, 277] width 367 height 421
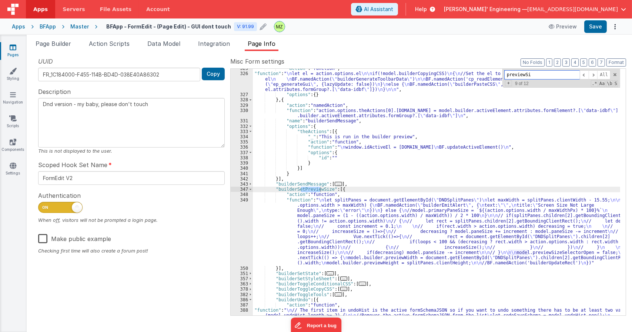
scroll to position [1877, 0]
click at [346, 205] on div ""action" : "function" , "function" : " \n let el = action.options.el \n\n if(!m…" at bounding box center [436, 221] width 367 height 310
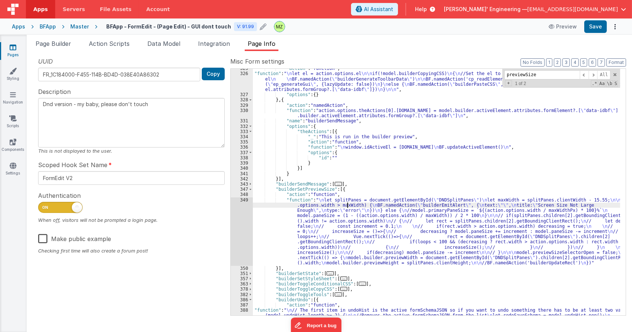
click at [244, 201] on div "349" at bounding box center [242, 232] width 22 height 68
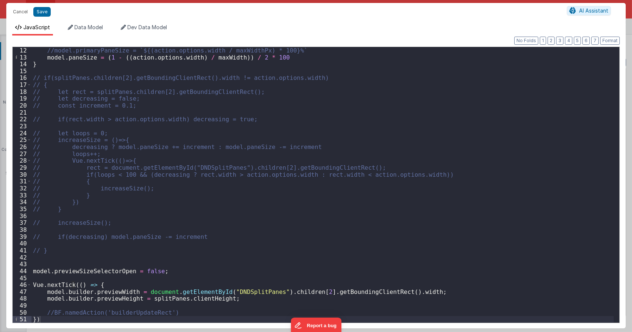
scroll to position [76, 0]
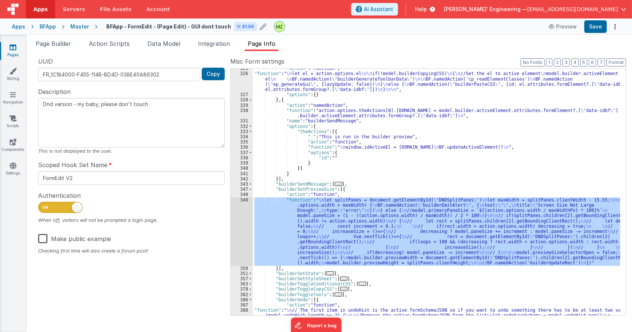
click at [368, 179] on div ""action" : "function" , "function" : " \n let el = action.options.el \n\n if(!m…" at bounding box center [436, 221] width 367 height 310
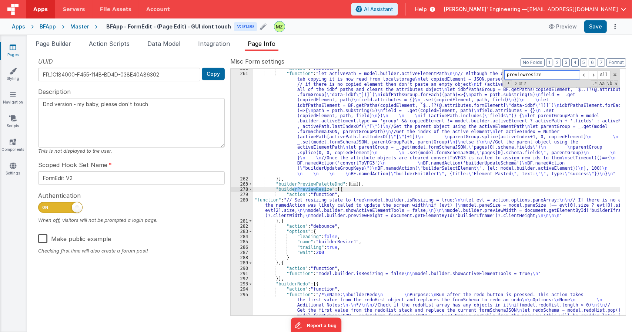
scroll to position [1530, 0]
type input "previewresize"
click at [313, 213] on div ""action" : "function" , "function" : "let activePath = model.builder.activeElem…" at bounding box center [436, 226] width 367 height 321
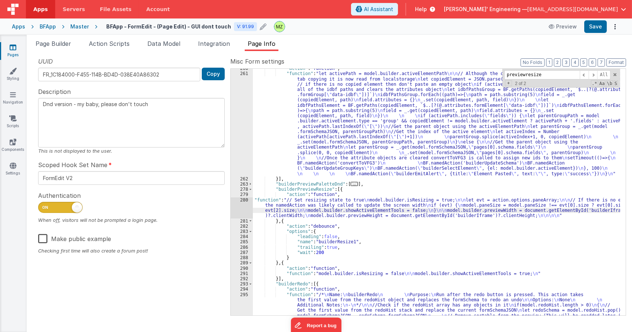
click at [247, 200] on div "280" at bounding box center [242, 208] width 22 height 21
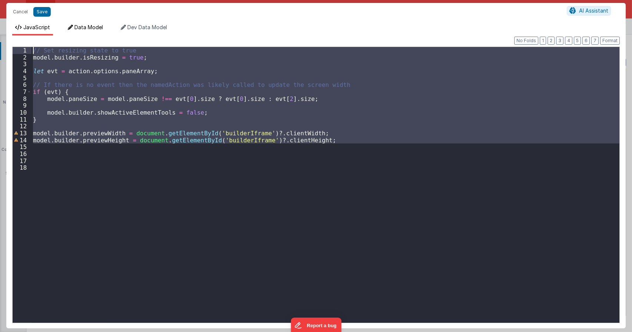
drag, startPoint x: 318, startPoint y: 146, endPoint x: 79, endPoint y: 27, distance: 266.5
click at [79, 27] on div "JavaScript Data Model Dev Data Model Format 7 6 5 4 3 2 1 No Folds 1 2 3 4 5 6 …" at bounding box center [315, 176] width 619 height 305
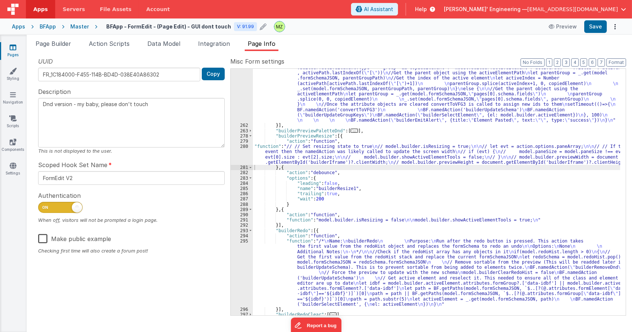
scroll to position [1583, 0]
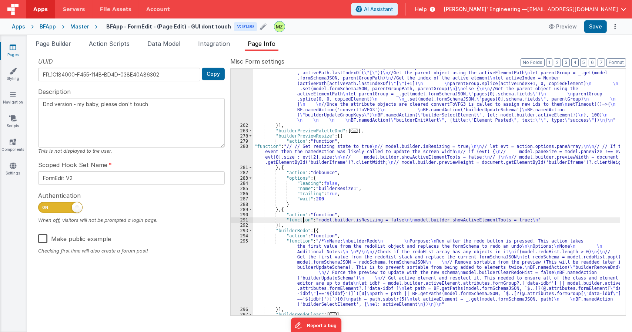
click at [304, 221] on div ""function" : "let activePath = model.builder.activeElementPath \n\n // Although…" at bounding box center [436, 197] width 367 height 358
click at [247, 222] on div "291" at bounding box center [242, 220] width 22 height 5
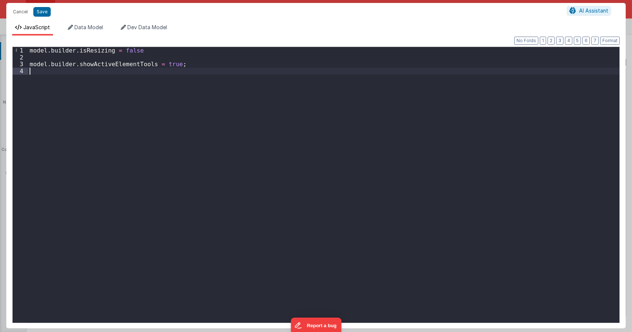
click at [205, 192] on div "model . builder . isResizing = false model . builder . showActiveElementTools =…" at bounding box center [323, 192] width 591 height 290
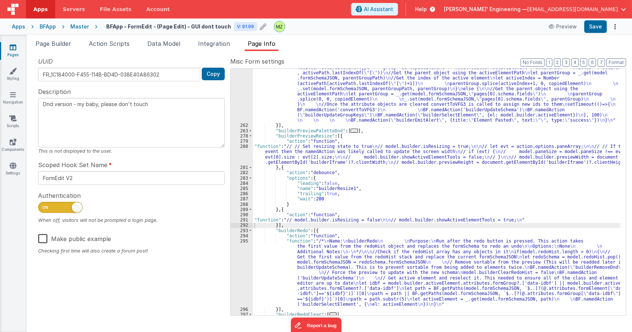
scroll to position [1592, 0]
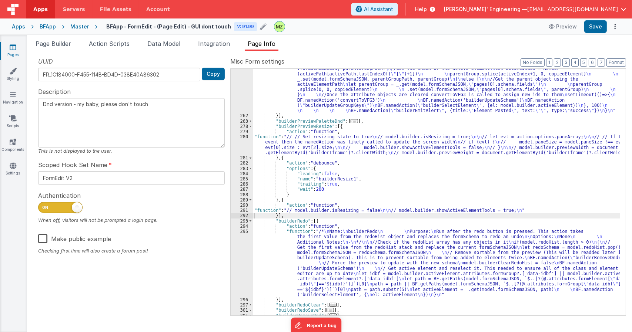
click at [293, 138] on div ""function" : "let activePath = model.builder.activeElementPath \n\n // Although…" at bounding box center [436, 187] width 367 height 358
click at [240, 138] on div "280" at bounding box center [242, 144] width 22 height 21
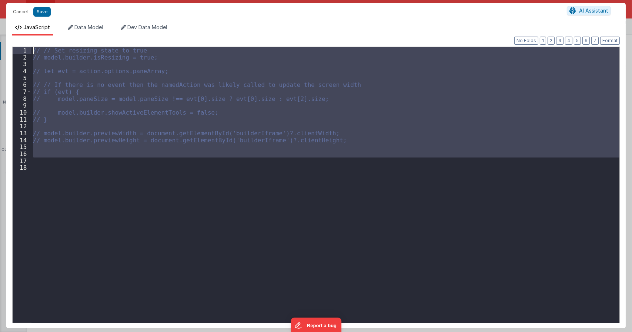
drag, startPoint x: 147, startPoint y: 163, endPoint x: 20, endPoint y: 51, distance: 169.2
click at [20, 51] on div "1 2 3 4 5 6 7 8 9 10 11 12 13 14 15 16 17 18 // // Set resizing state to true /…" at bounding box center [315, 185] width 607 height 277
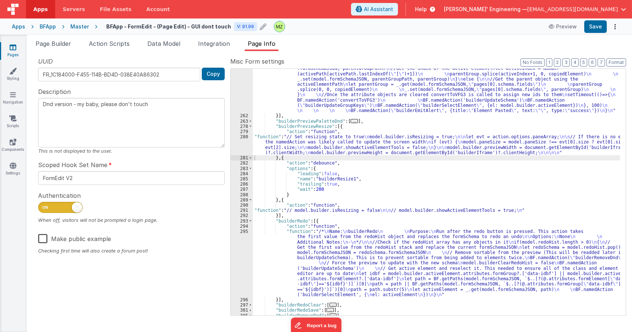
click at [298, 239] on div ""function" : "let activePath = model.builder.activeElementPath \n\n // Although…" at bounding box center [436, 187] width 367 height 358
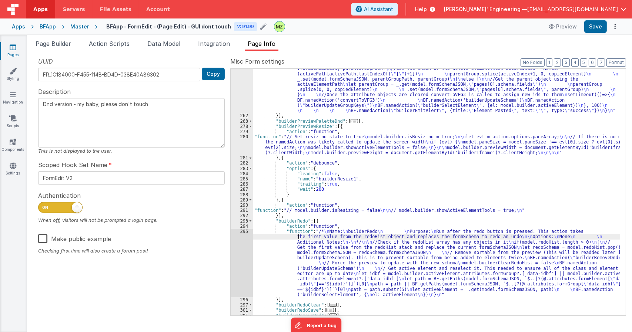
click at [238, 232] on div "295" at bounding box center [242, 263] width 22 height 68
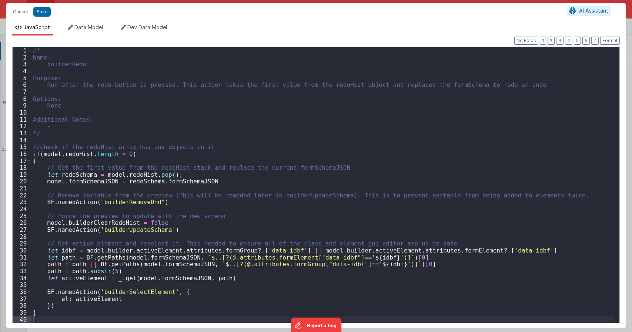
click at [214, 210] on div "/* Name: builderRedo Purpose: Run after the redo button is pressed. This action…" at bounding box center [322, 192] width 582 height 290
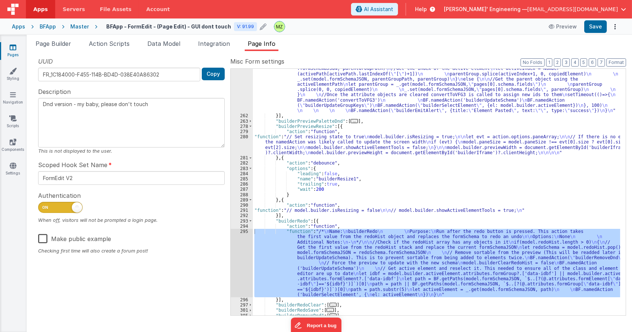
click at [303, 212] on div ""function" : "let activePath = model.builder.activeElementPath \n\n // Although…" at bounding box center [436, 187] width 367 height 358
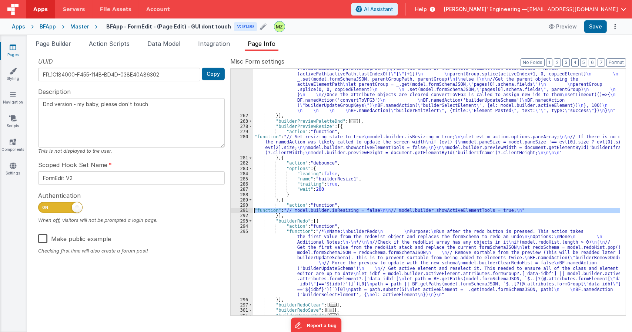
click at [243, 211] on div "291" at bounding box center [242, 210] width 22 height 5
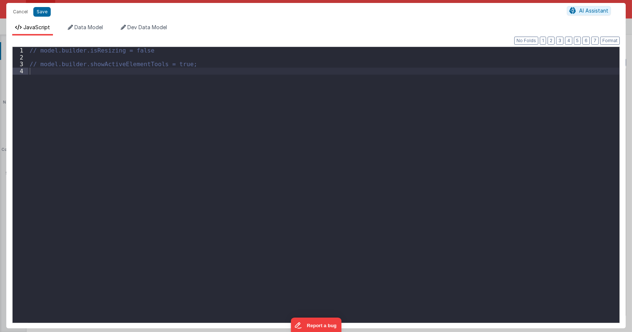
click at [207, 195] on div "// model.builder.isResizing = false // model.builder.showActiveElementTools = t…" at bounding box center [323, 192] width 591 height 290
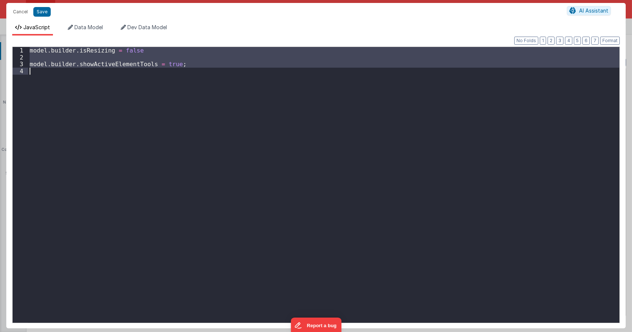
type textarea "Dnd version - my baby, please don't touch"
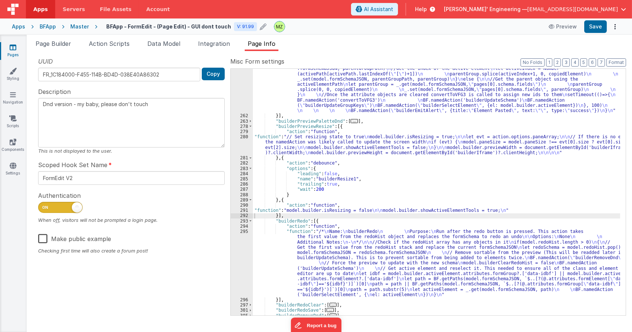
click at [284, 57] on label "Misc Form settings" at bounding box center [428, 61] width 396 height 9
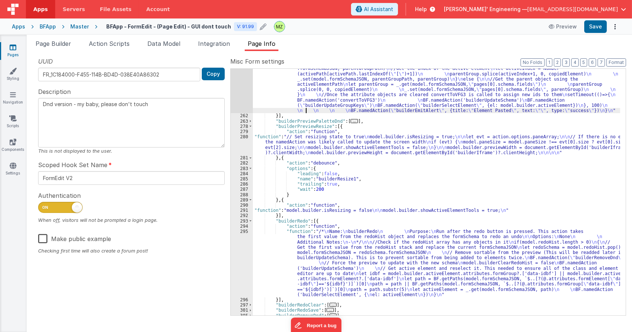
click at [305, 111] on div ""function" : "let activePath = model.builder.activeElementPath \n\n // Although…" at bounding box center [436, 187] width 367 height 358
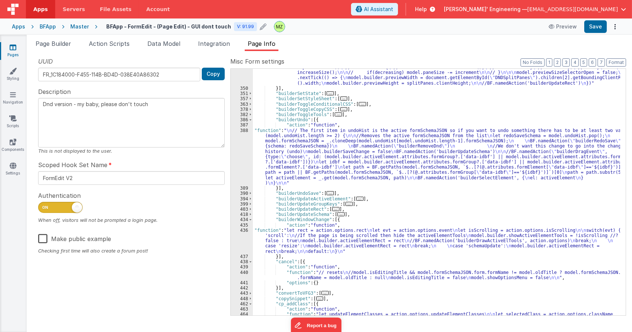
scroll to position [2126, 0]
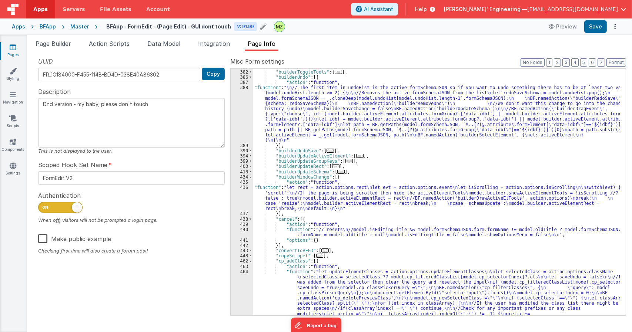
click at [329, 197] on div ""builderToggleCopyCSS" : [ ... ] , "builderToggleTools" : [ ... ] , "builderUnd…" at bounding box center [436, 245] width 367 height 363
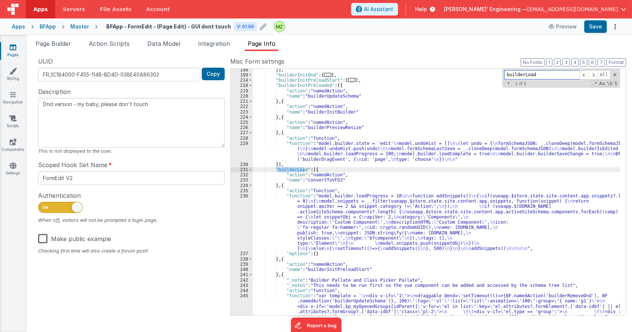
scroll to position [1087, 0]
type input "builderLoad"
click at [304, 225] on div "}] , "builderInitDnd" : [ ... ] , "builderInitPreloadStart" : [ ... ] , "builde…" at bounding box center [436, 287] width 367 height 442
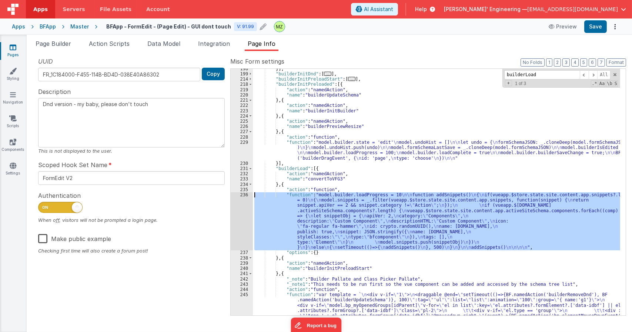
click at [245, 196] on div "236" at bounding box center [242, 221] width 22 height 58
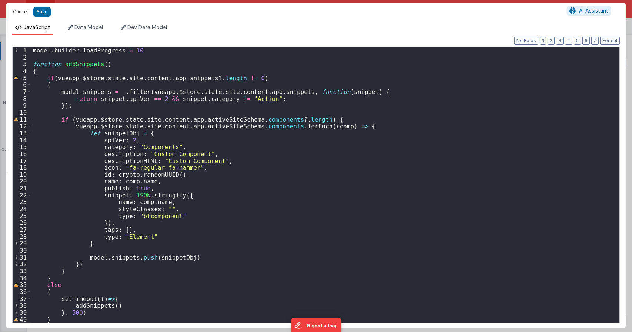
click at [21, 14] on button "Cancel" at bounding box center [20, 12] width 22 height 10
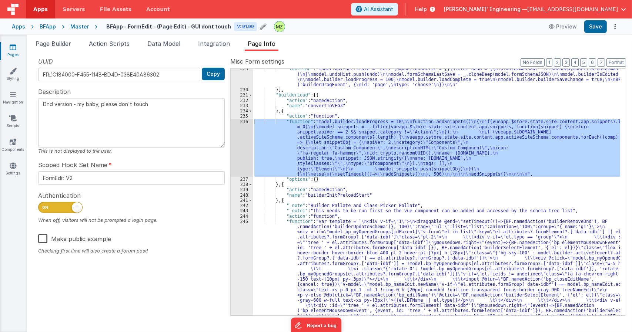
scroll to position [1160, 0]
click at [301, 221] on div ""function" : "model.builder.state = 'edit' \n model.undoHist = [] \n\n let undo…" at bounding box center [436, 295] width 367 height 458
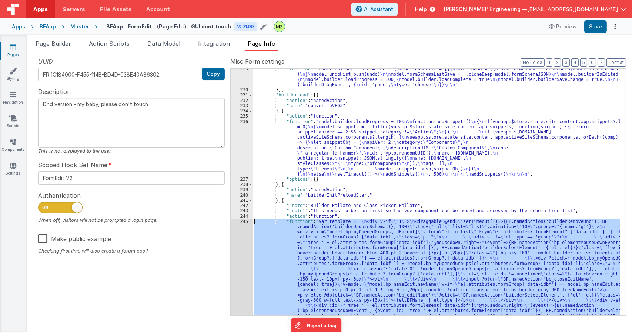
click at [241, 220] on div "245" at bounding box center [242, 314] width 22 height 190
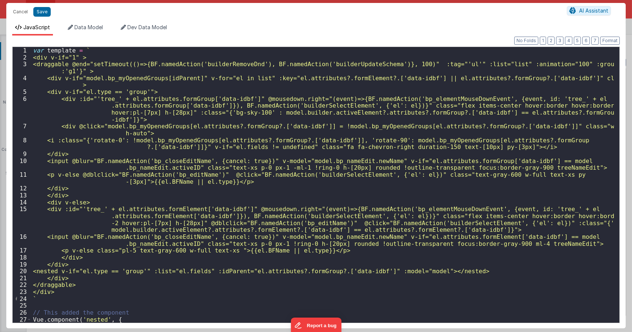
type textarea "Dnd version - my baby, please don't touch"
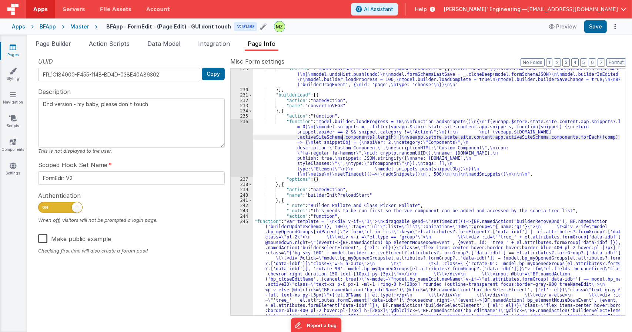
click at [343, 137] on div ""function" : "model.builder.state = 'edit' \n model.undoHist = [] \n\n let undo…" at bounding box center [436, 287] width 367 height 442
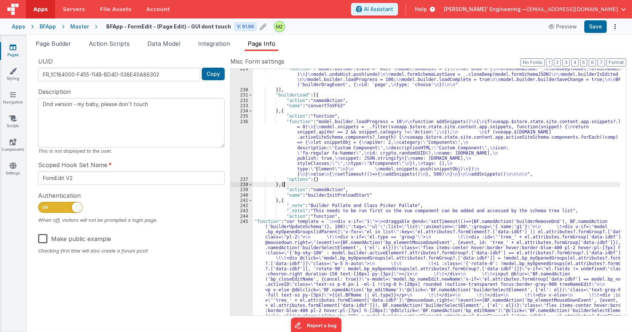
click at [382, 184] on div ""function" : "model.builder.state = 'edit' \n model.undoHist = [] \n\n let undo…" at bounding box center [436, 287] width 367 height 442
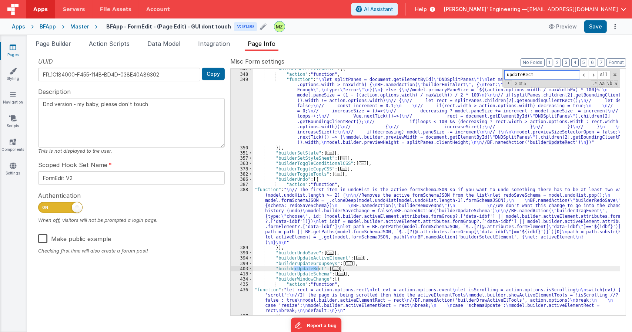
scroll to position [2072, 0]
type input "updateRect"
click at [334, 270] on span "..." at bounding box center [335, 268] width 7 height 4
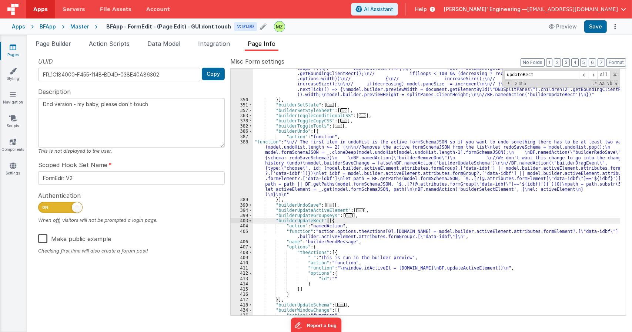
scroll to position [2123, 0]
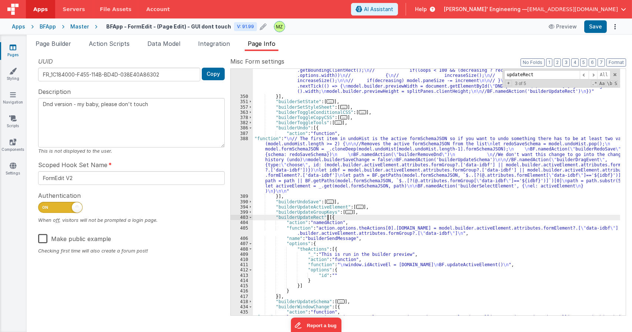
click at [309, 217] on div ""function" : " \n let splitPanes = document.getElementById( \" DNDSplitPanes \"…" at bounding box center [436, 197] width 367 height 342
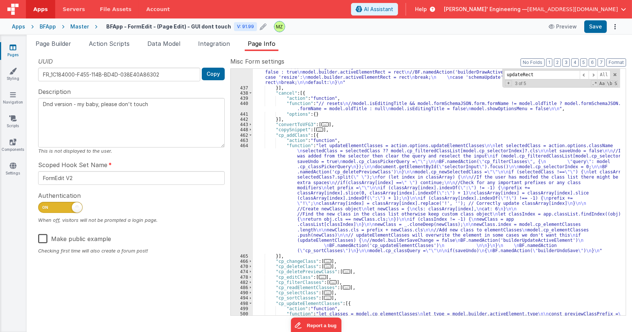
scroll to position [2381, 0]
